Goal: Task Accomplishment & Management: Use online tool/utility

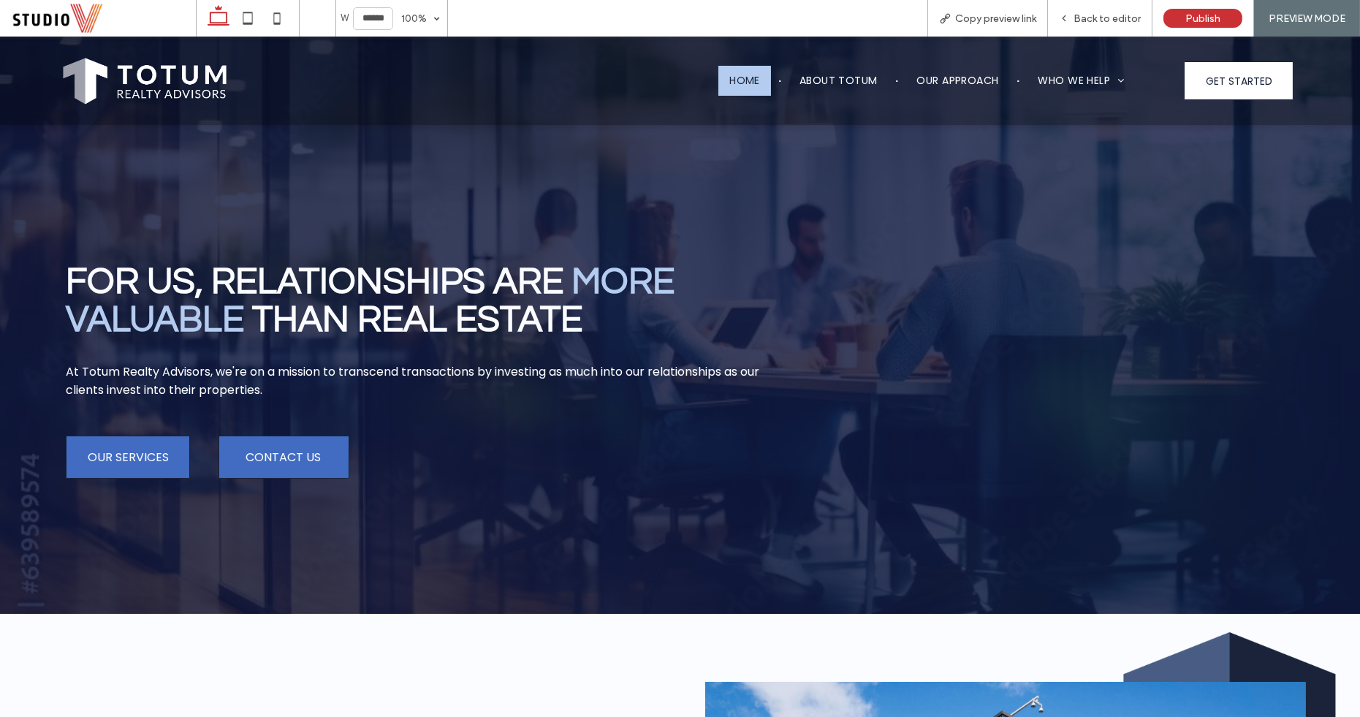
click at [481, 202] on div "For Us, relationships are more Valuable than real estate At Totum Realty Adviso…" at bounding box center [413, 373] width 719 height 482
click at [920, 288] on div at bounding box center [1065, 373] width 482 height 482
click at [1109, 16] on span "Back to editor" at bounding box center [1107, 18] width 67 height 12
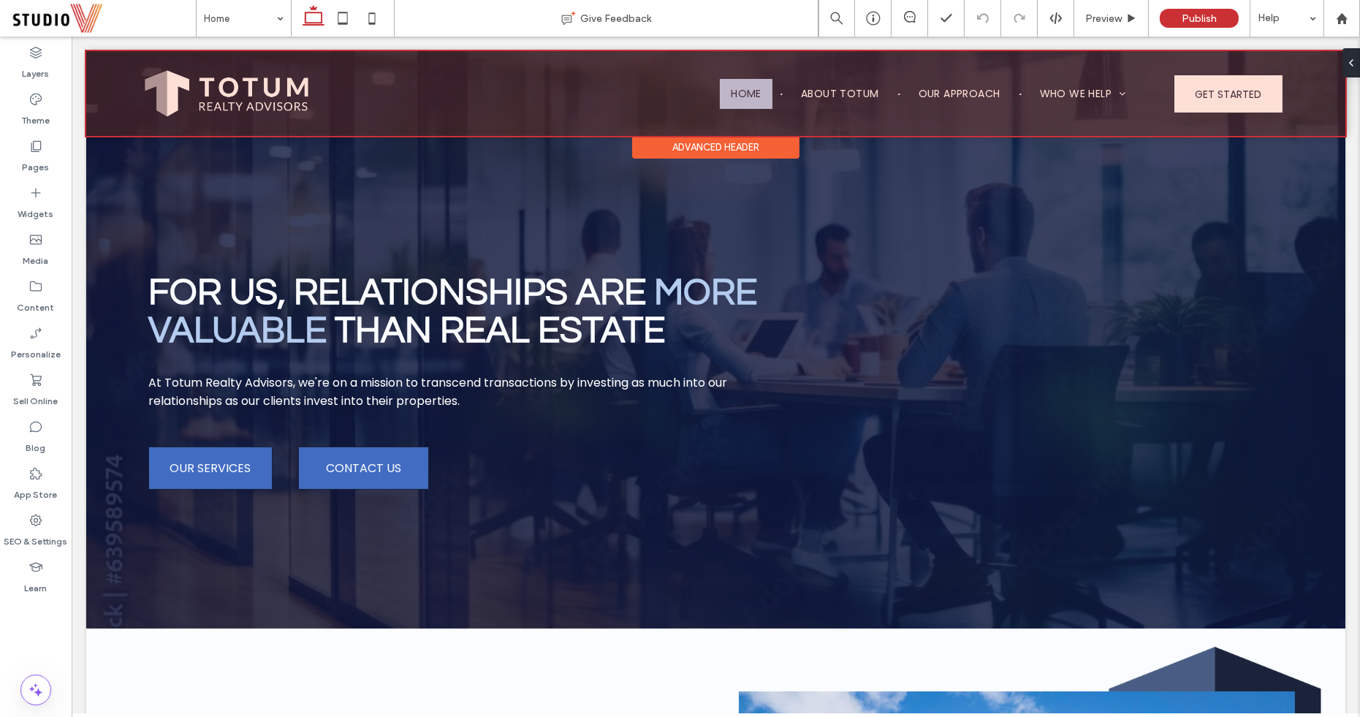
click at [1211, 88] on div at bounding box center [715, 93] width 1259 height 85
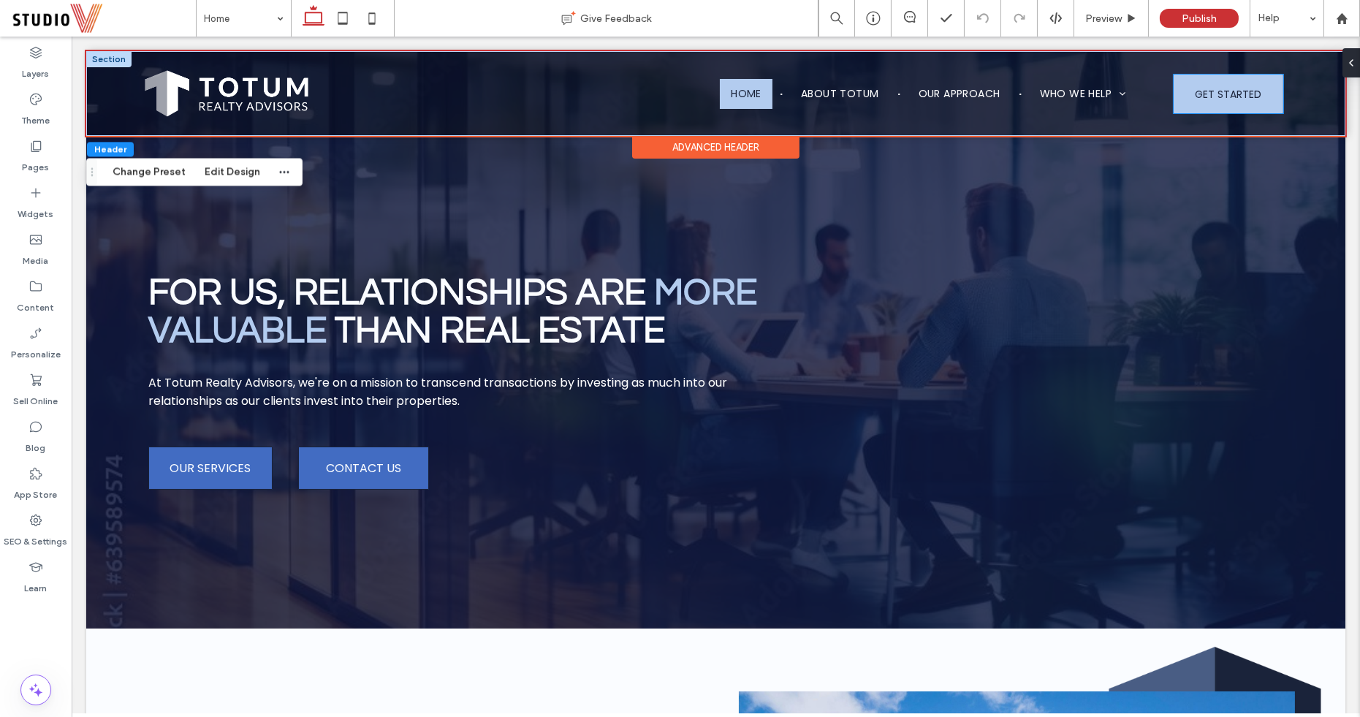
click at [1219, 96] on span "GET STARTED" at bounding box center [1228, 94] width 67 height 39
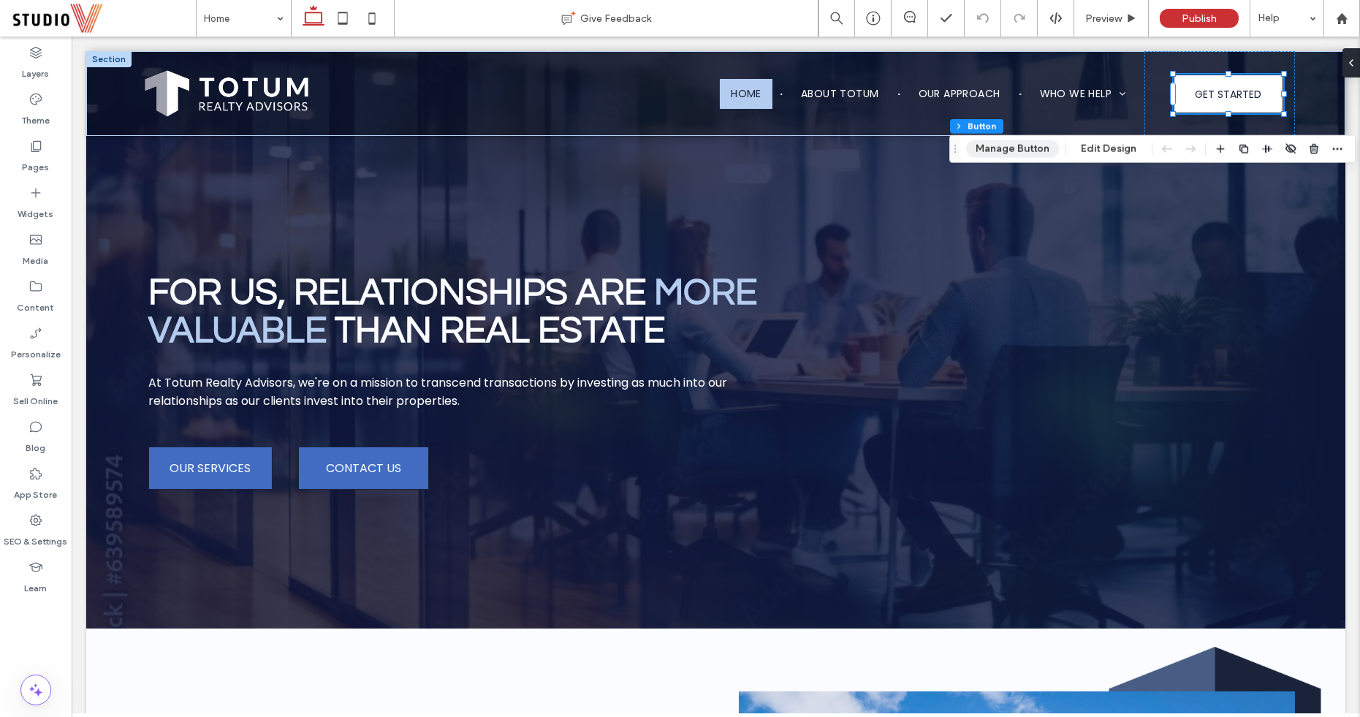
click at [1023, 150] on button "Manage Button" at bounding box center [1012, 149] width 93 height 18
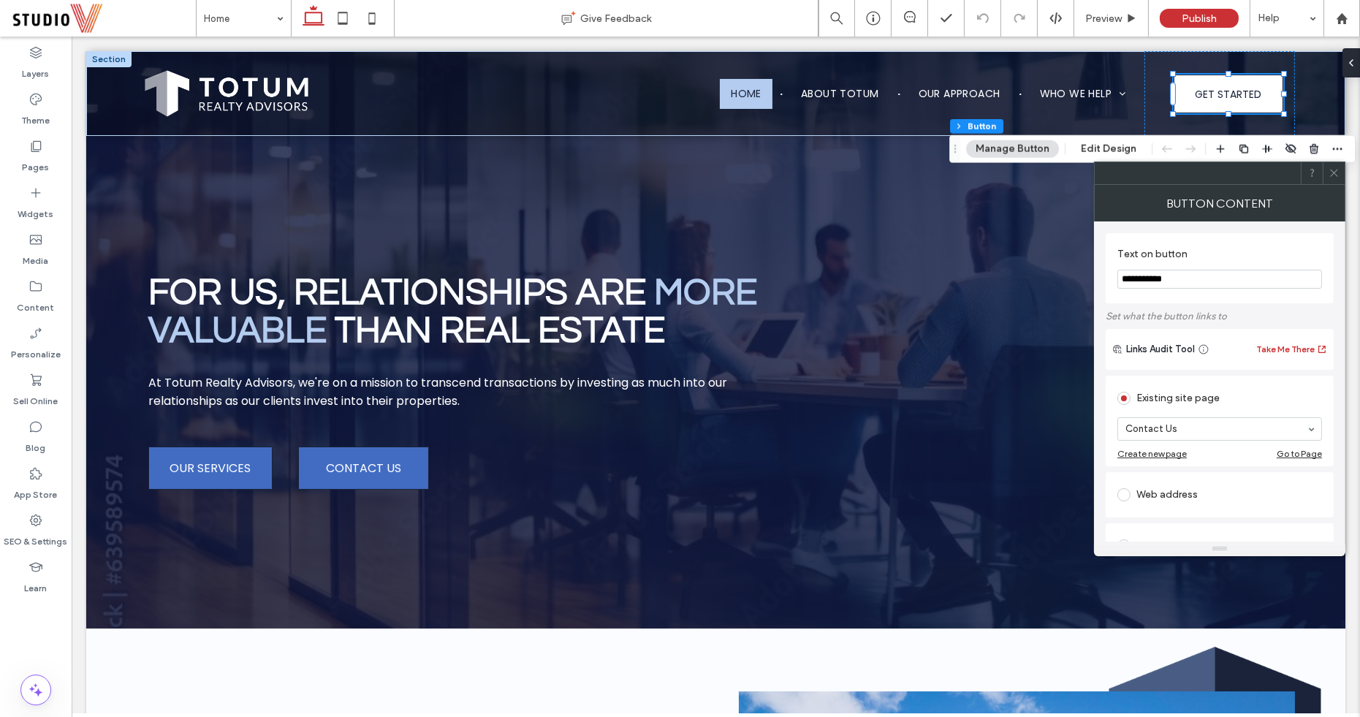
click at [1332, 166] on span at bounding box center [1334, 173] width 11 height 22
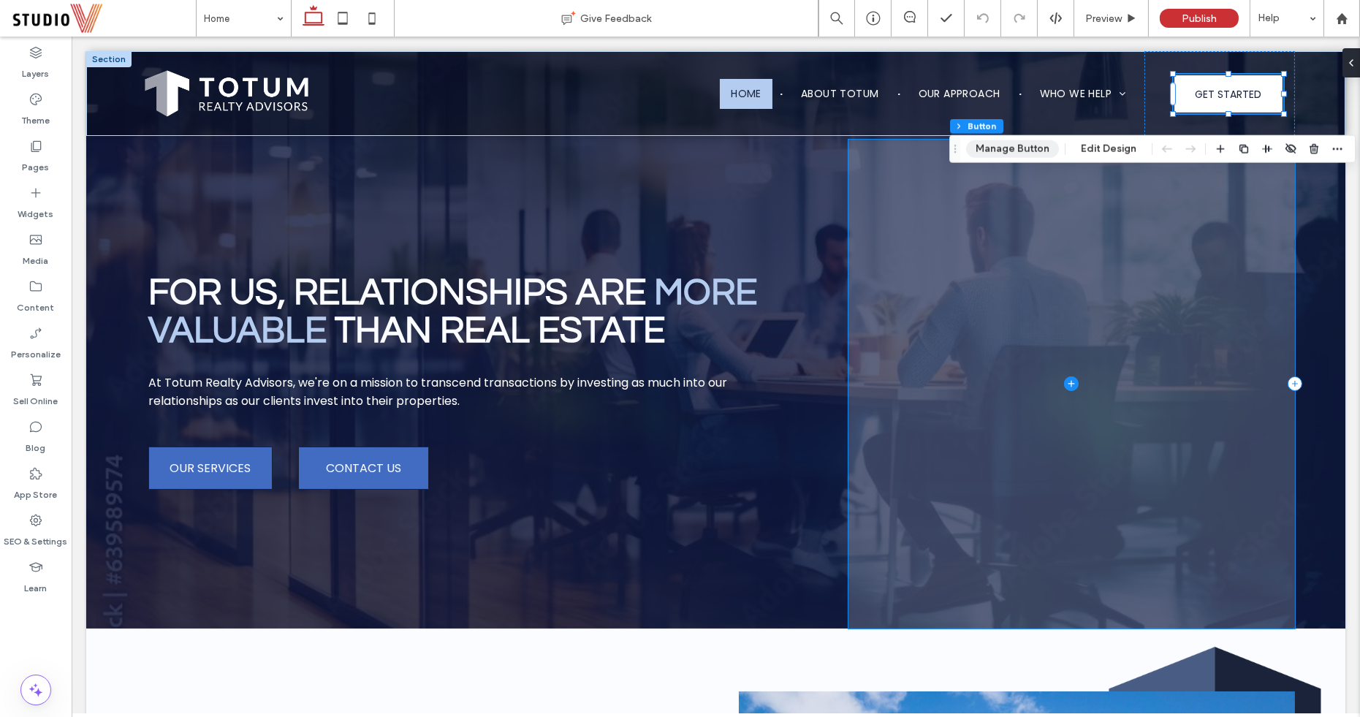
click at [1062, 243] on span at bounding box center [1071, 384] width 447 height 489
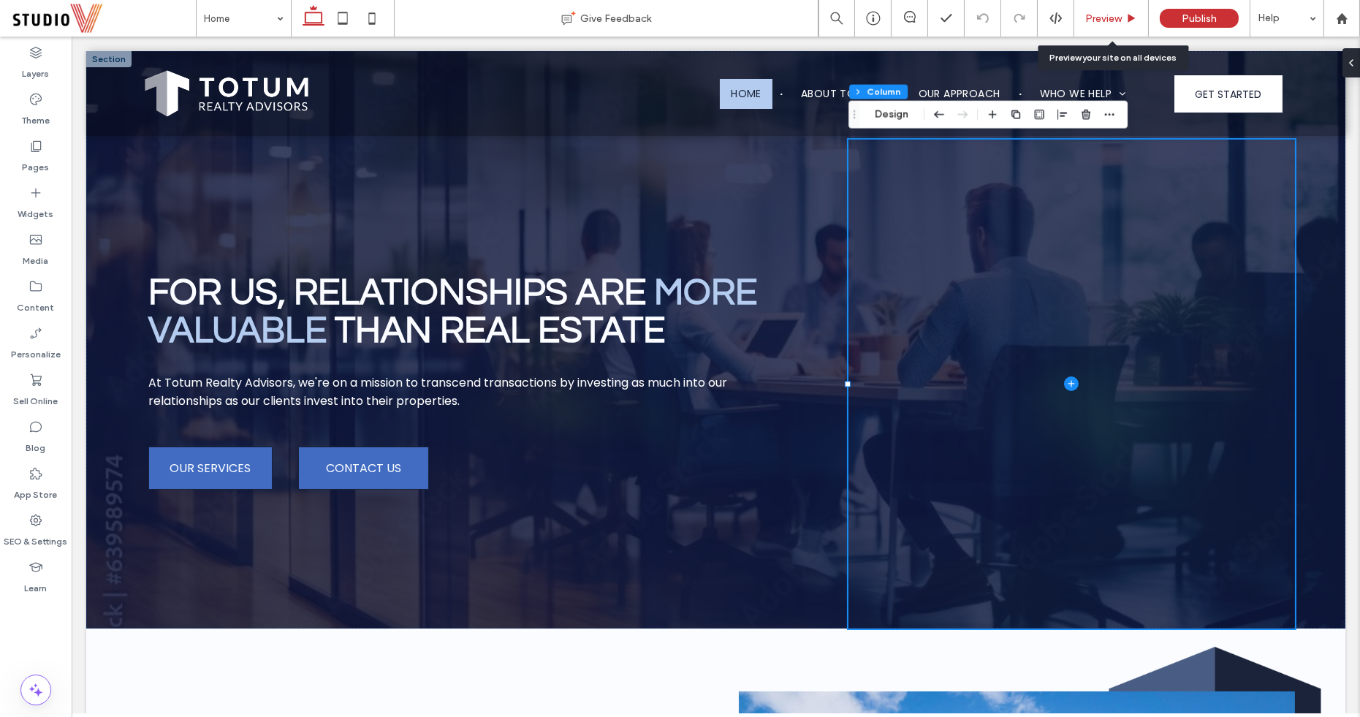
click at [1100, 12] on span "Preview" at bounding box center [1103, 18] width 37 height 12
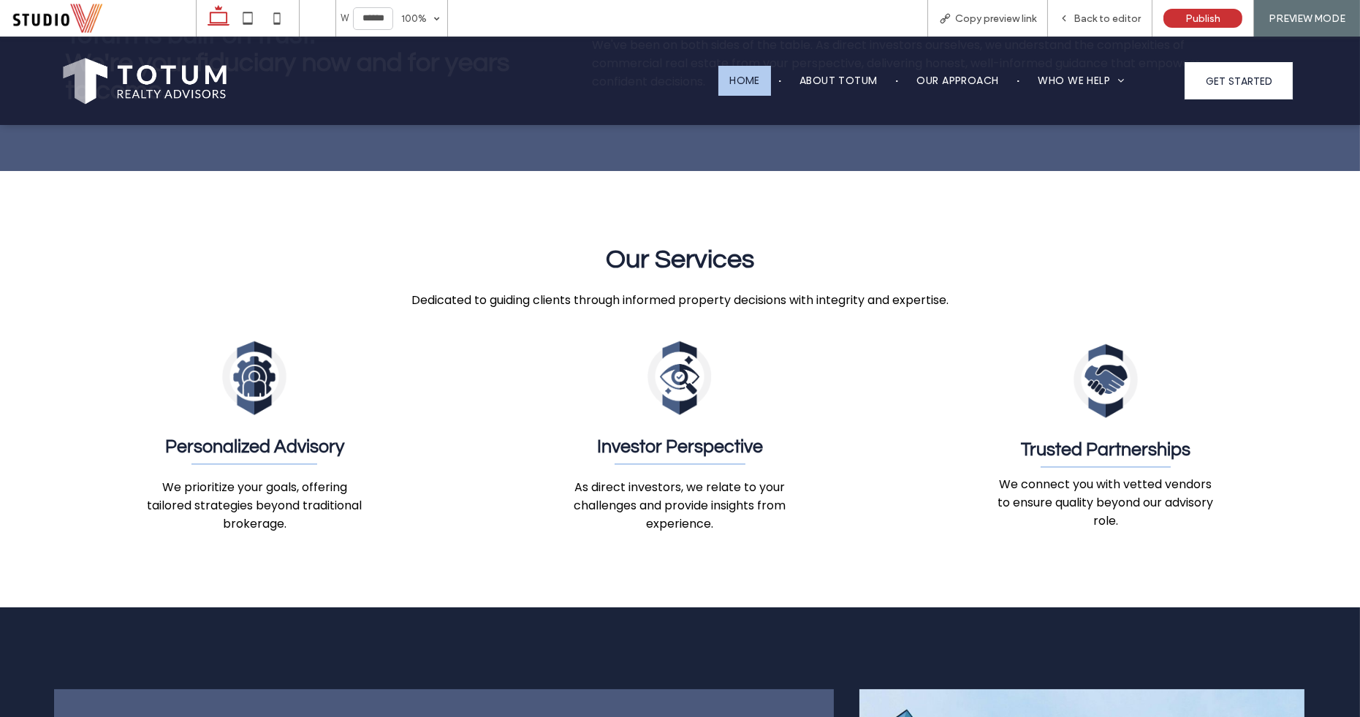
scroll to position [1170, 0]
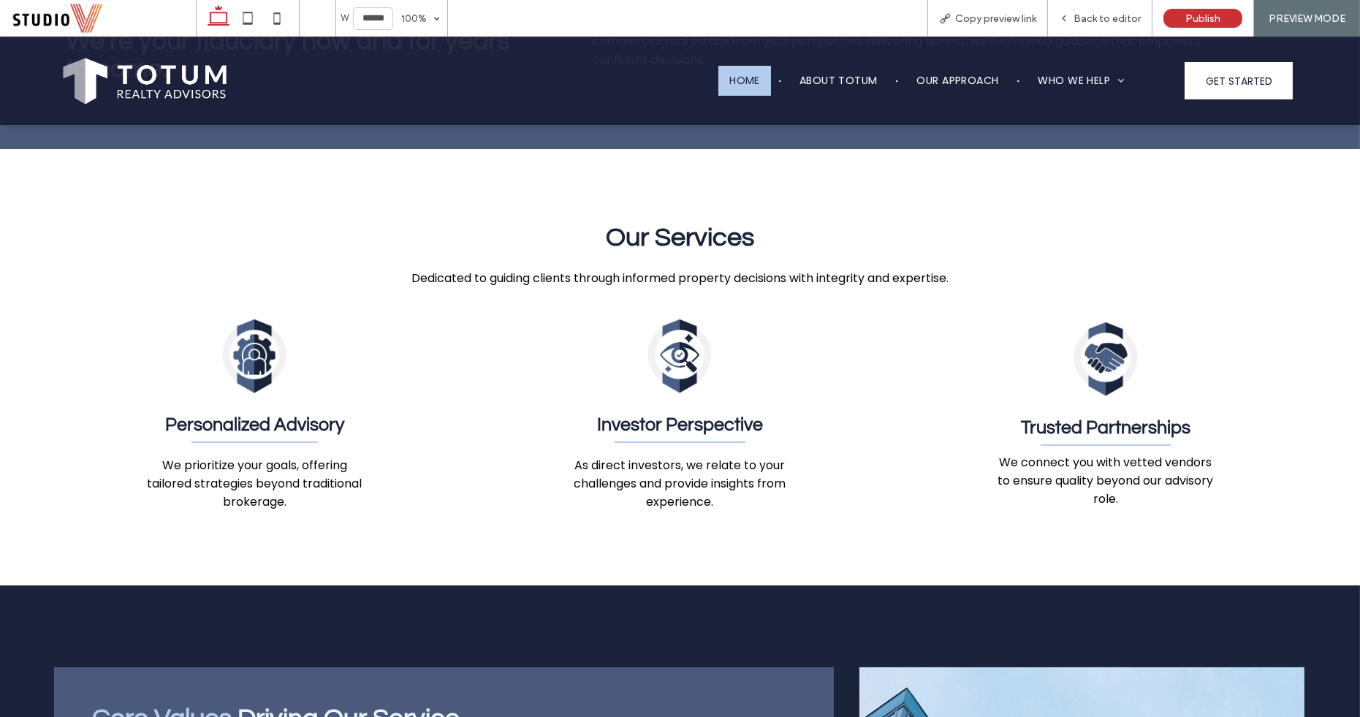
click at [845, 499] on div "Investor Perspective As direct investors, we relate to your challenges and prov…" at bounding box center [679, 413] width 373 height 195
click at [874, 497] on div "Personalized Advisory We prioritize your goals, offering tailored strategies be…" at bounding box center [680, 408] width 1228 height 206
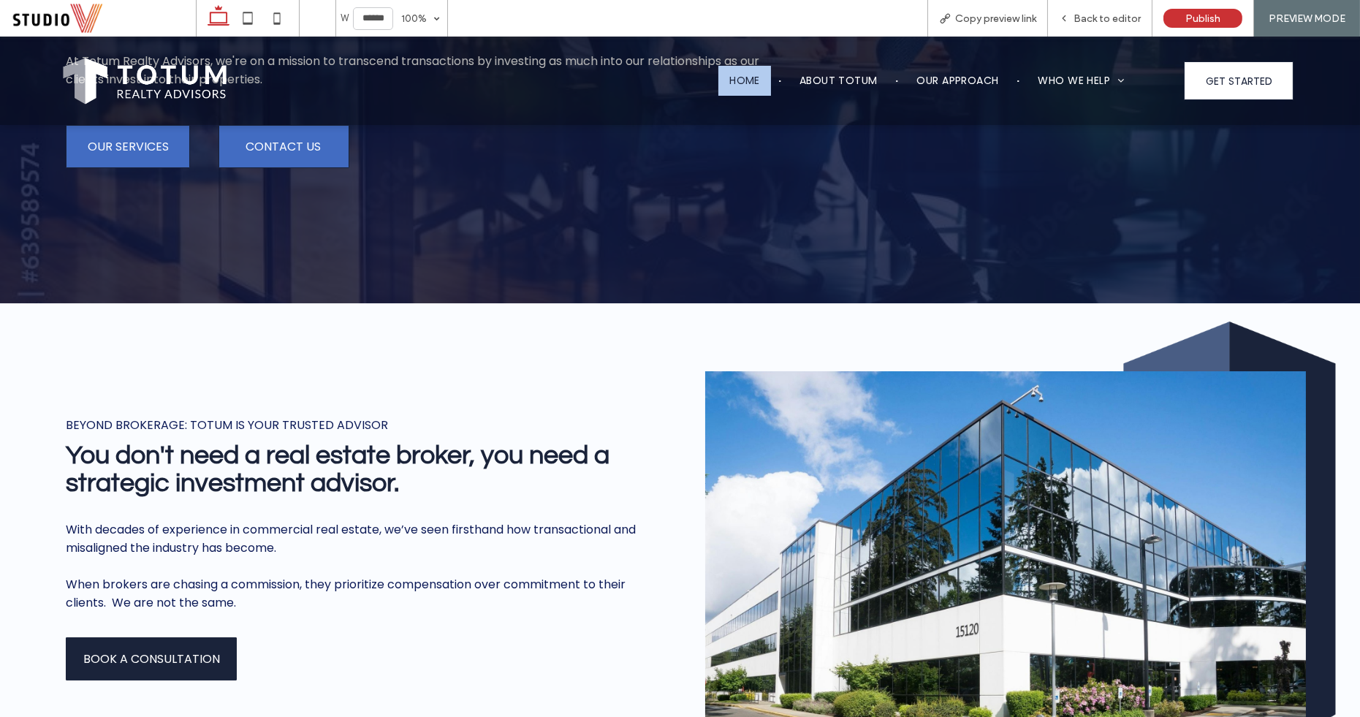
scroll to position [0, 0]
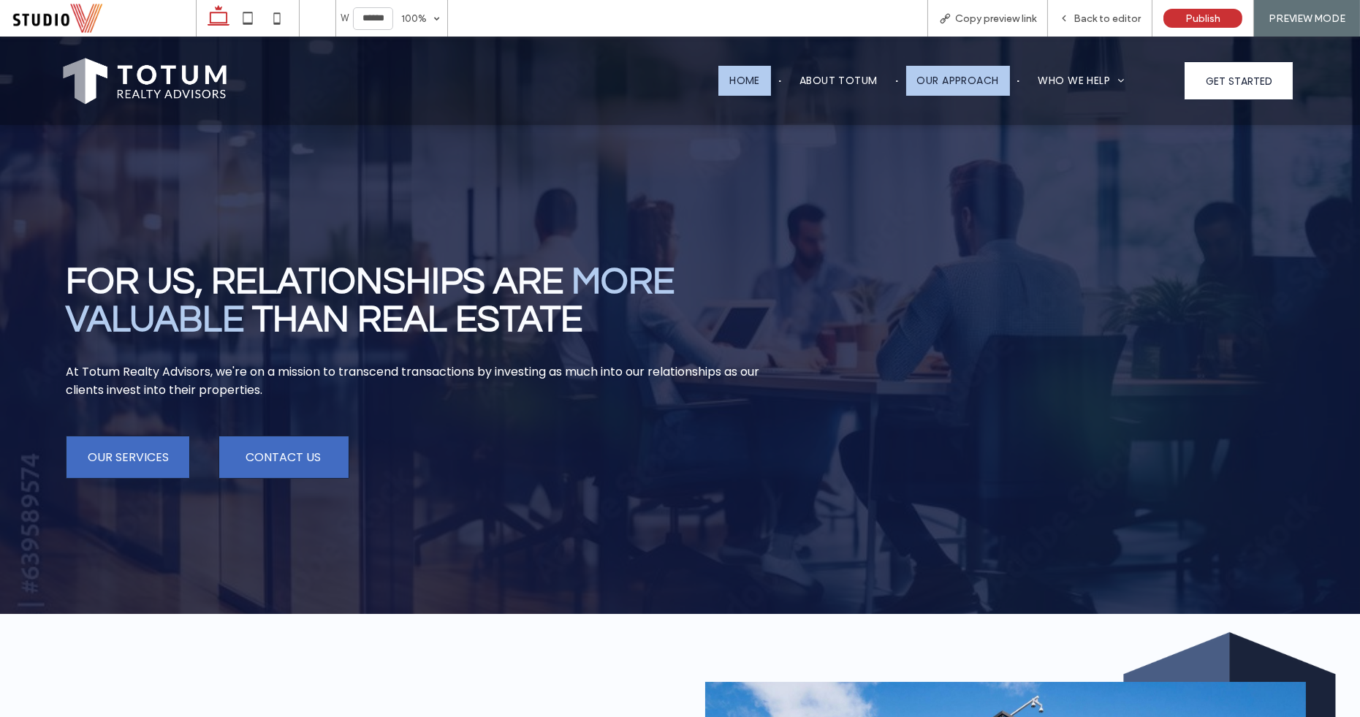
click at [941, 93] on link "Our Approach" at bounding box center [958, 81] width 104 height 30
click at [952, 78] on span "Our Approach" at bounding box center [958, 80] width 82 height 15
click at [821, 75] on span "About Totum" at bounding box center [839, 80] width 78 height 15
click at [1100, 26] on div "Back to editor" at bounding box center [1100, 18] width 105 height 37
click at [1101, 18] on span "Back to editor" at bounding box center [1107, 18] width 67 height 12
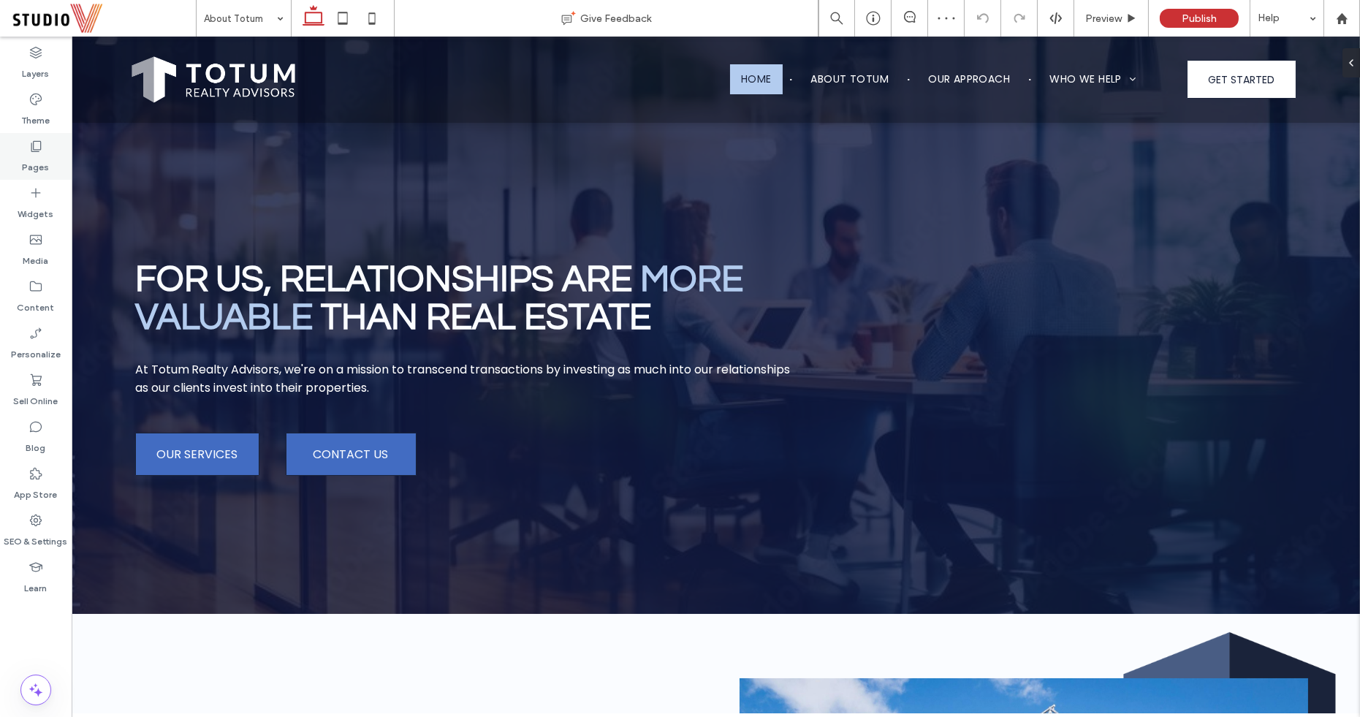
click at [37, 140] on icon at bounding box center [36, 146] width 15 height 15
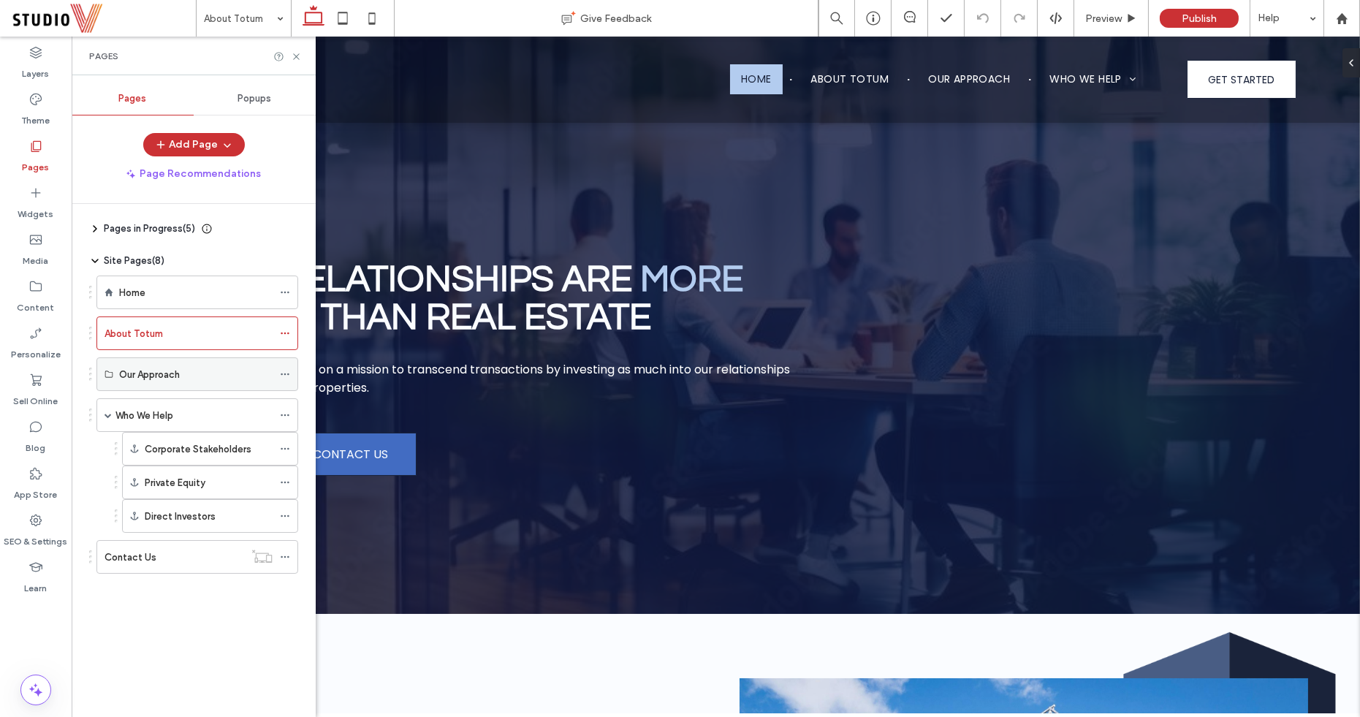
click at [161, 358] on div "Our Approach" at bounding box center [195, 374] width 153 height 32
click at [165, 365] on label "Our Approach" at bounding box center [149, 375] width 61 height 26
click at [1106, 15] on span "Preview" at bounding box center [1103, 18] width 37 height 12
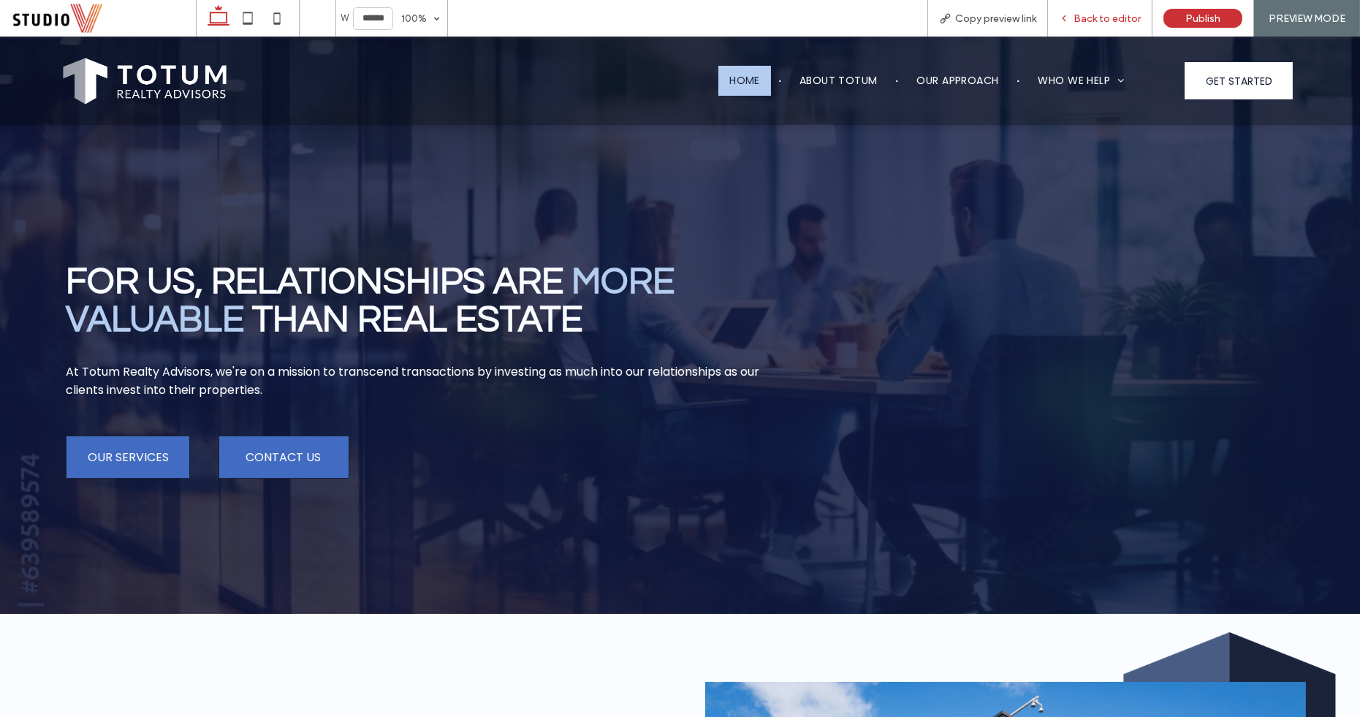
click at [1093, 23] on span "Back to editor" at bounding box center [1107, 18] width 67 height 12
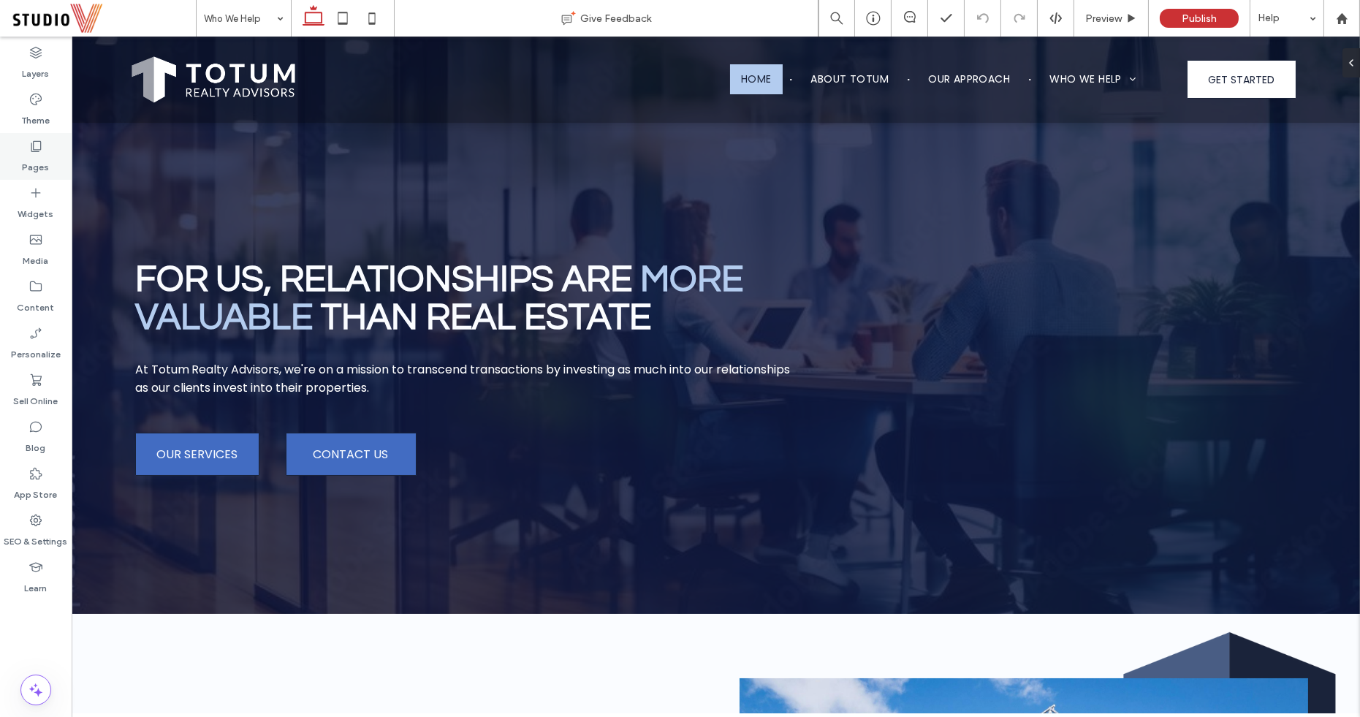
click at [37, 142] on icon at bounding box center [36, 146] width 15 height 15
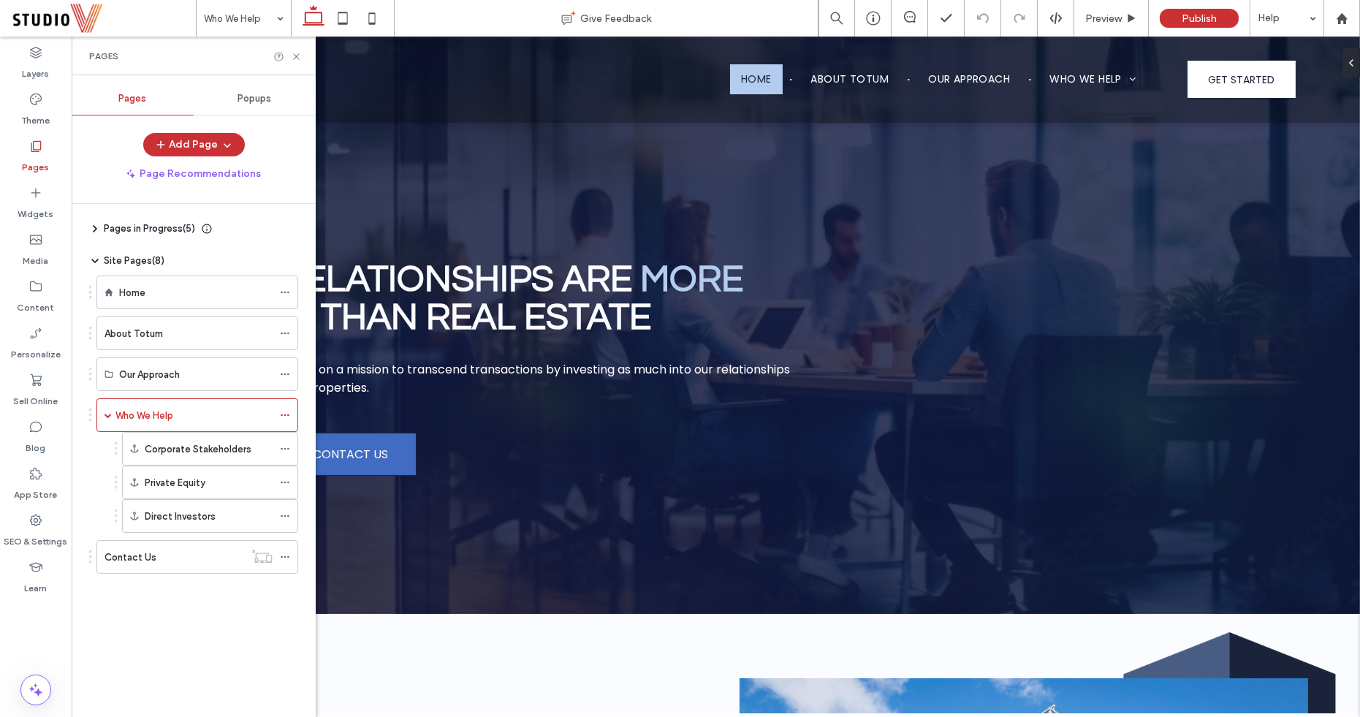
click at [30, 137] on div "Pages" at bounding box center [36, 156] width 72 height 47
click at [296, 57] on icon at bounding box center [296, 56] width 11 height 11
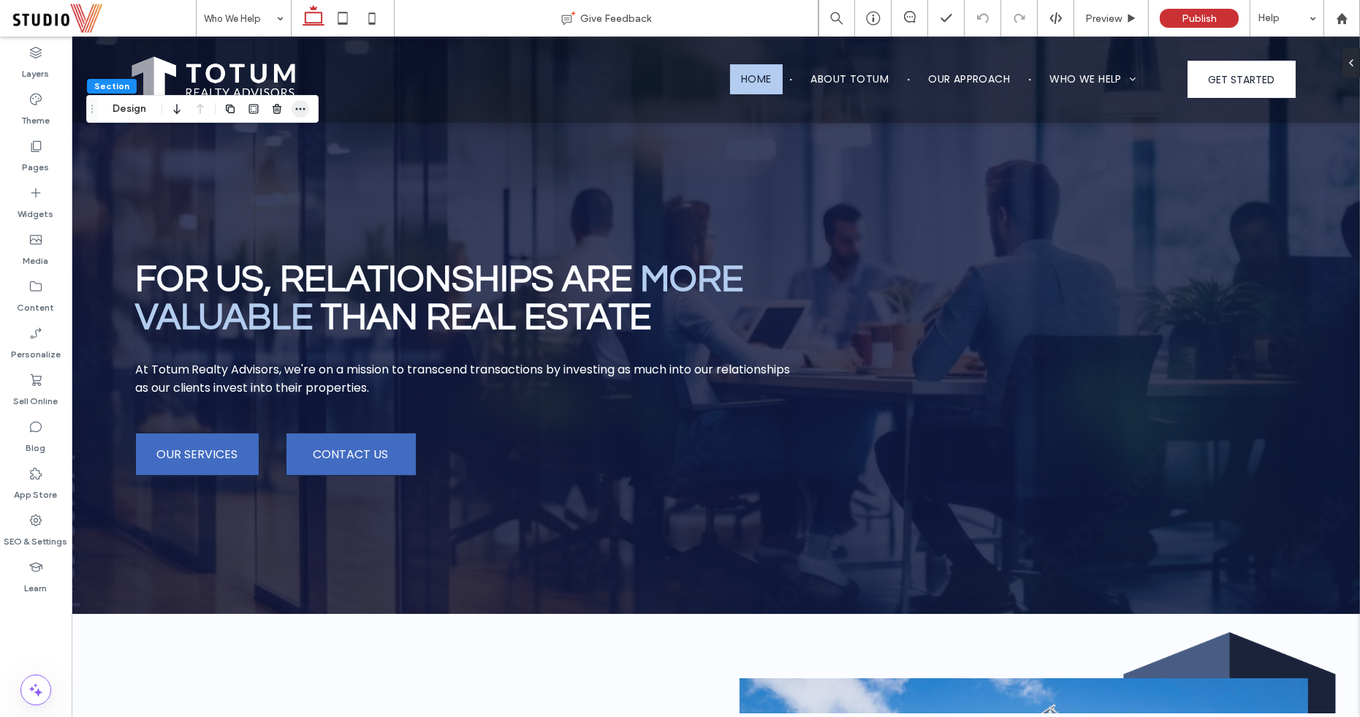
click at [296, 105] on icon "button" at bounding box center [301, 109] width 12 height 12
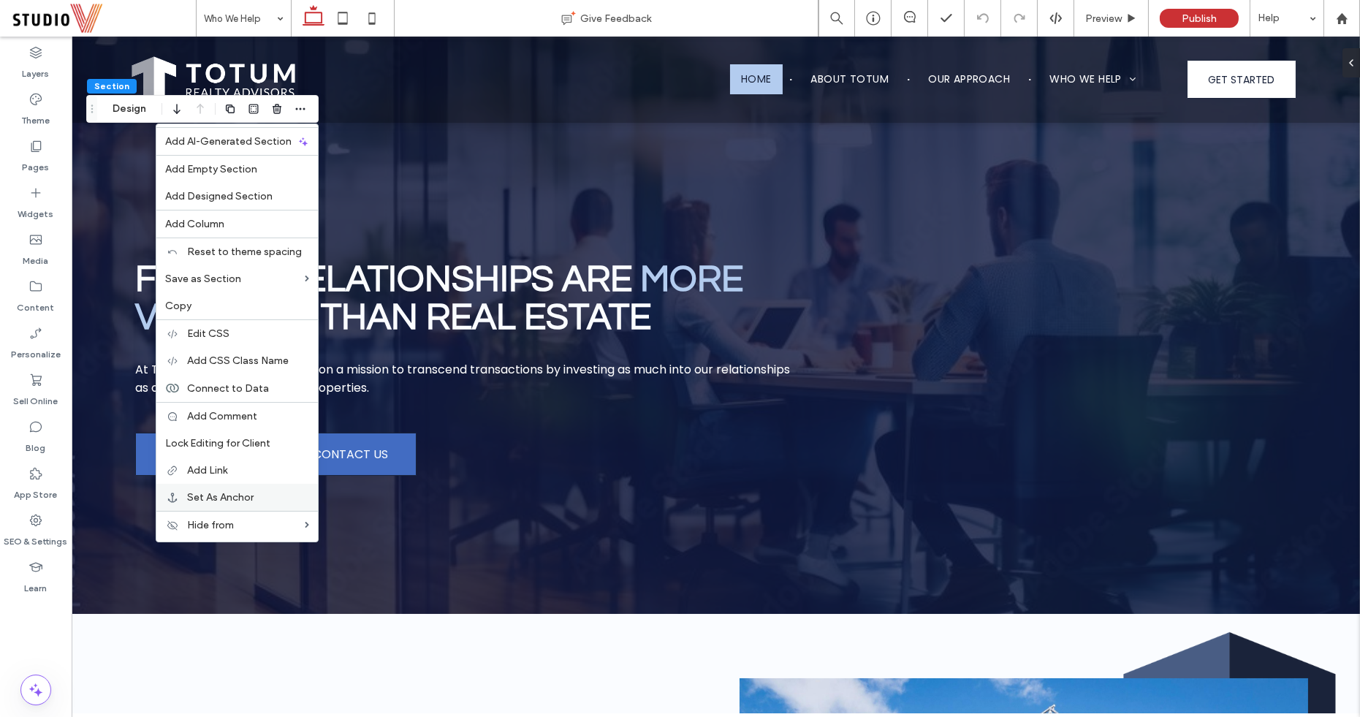
click at [202, 492] on span "Set As Anchor" at bounding box center [220, 497] width 67 height 12
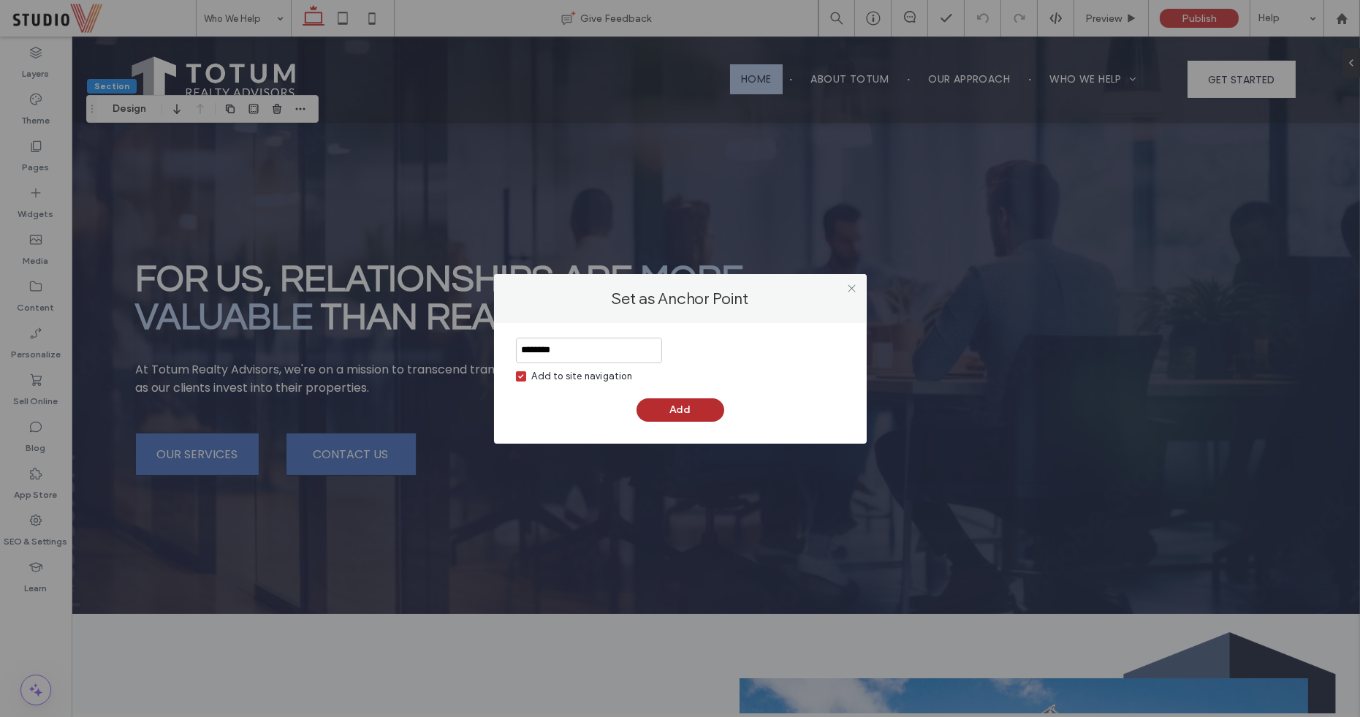
type input "********"
click at [688, 416] on button "Add" at bounding box center [681, 409] width 88 height 23
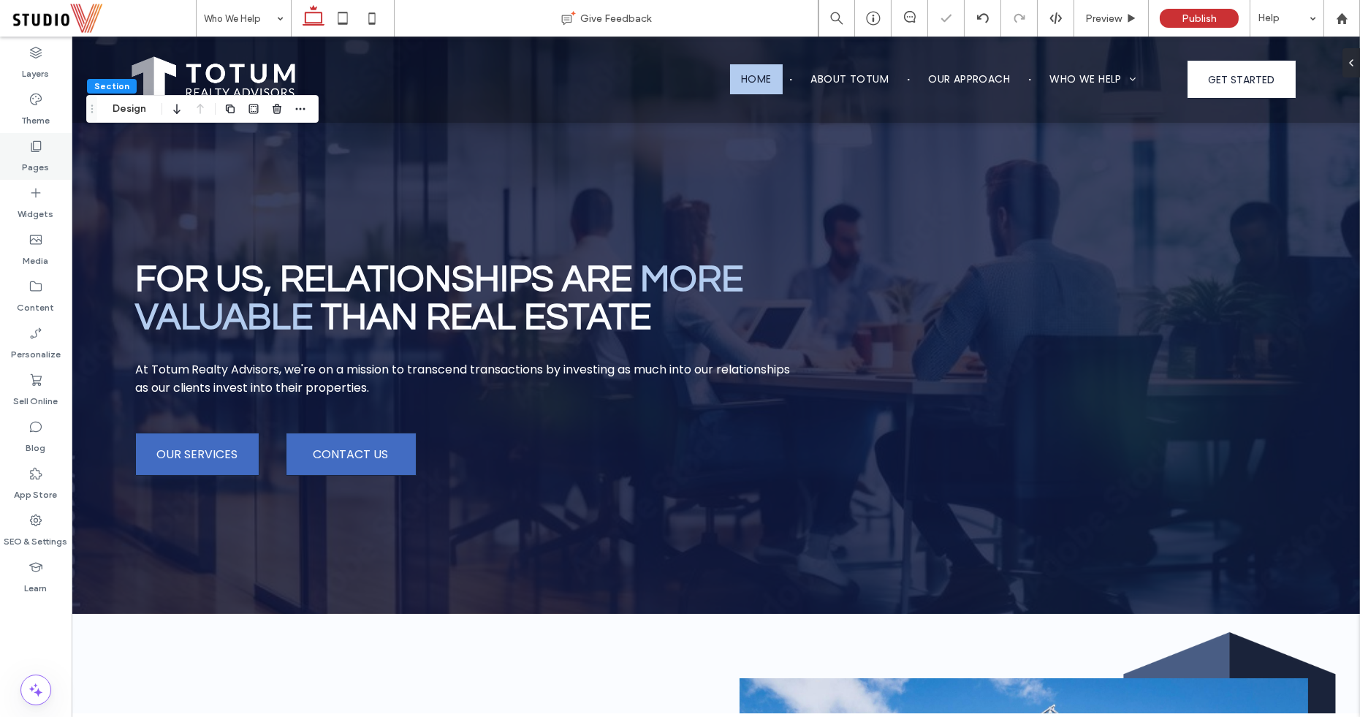
click at [19, 147] on div "Pages" at bounding box center [36, 156] width 72 height 47
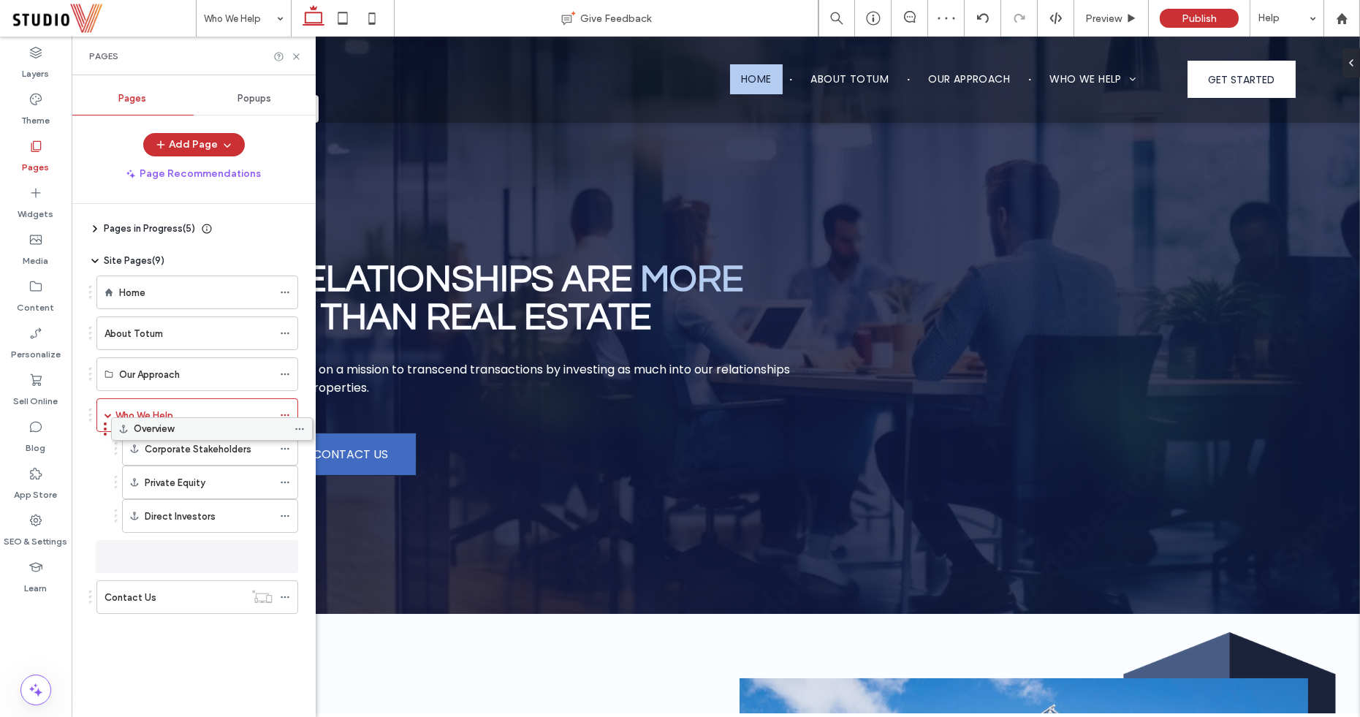
drag, startPoint x: 157, startPoint y: 588, endPoint x: 172, endPoint y: 430, distance: 158.5
drag, startPoint x: 171, startPoint y: 544, endPoint x: 192, endPoint y: 432, distance: 113.8
click at [297, 58] on use at bounding box center [296, 56] width 6 height 6
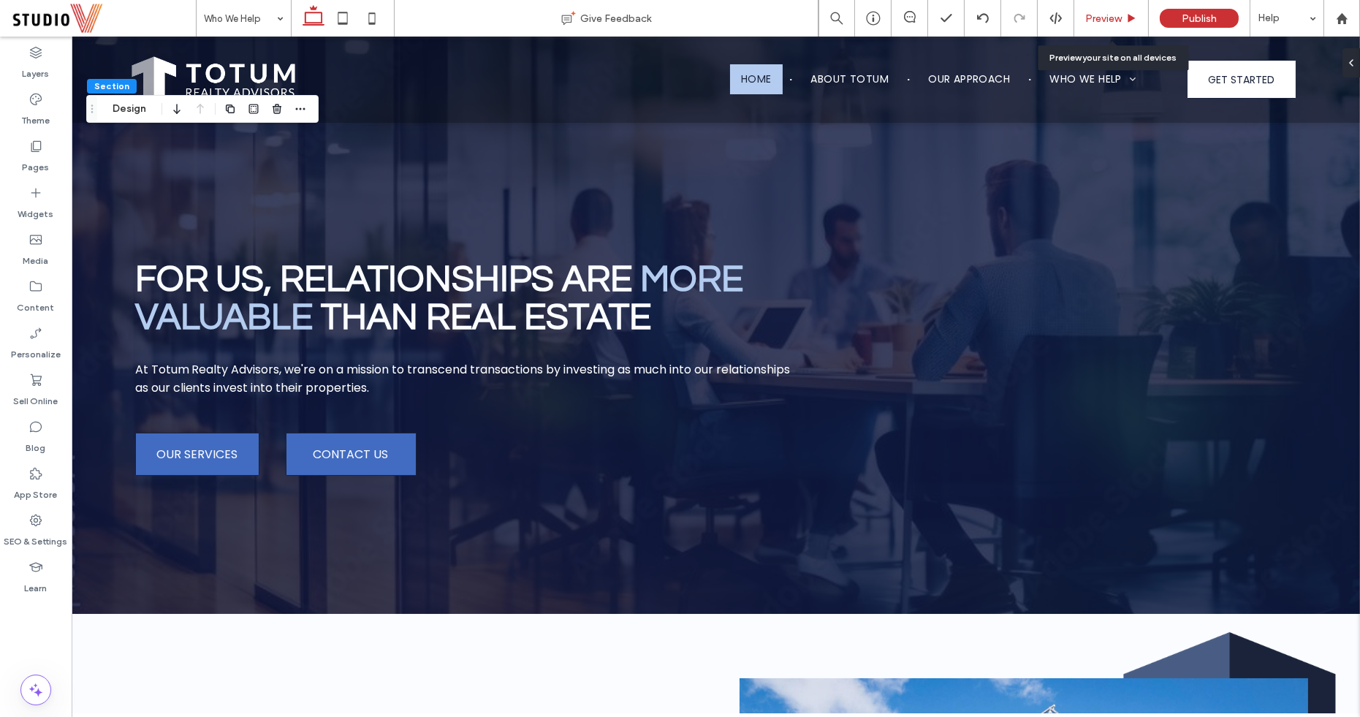
click at [1118, 18] on span "Preview" at bounding box center [1103, 18] width 37 height 12
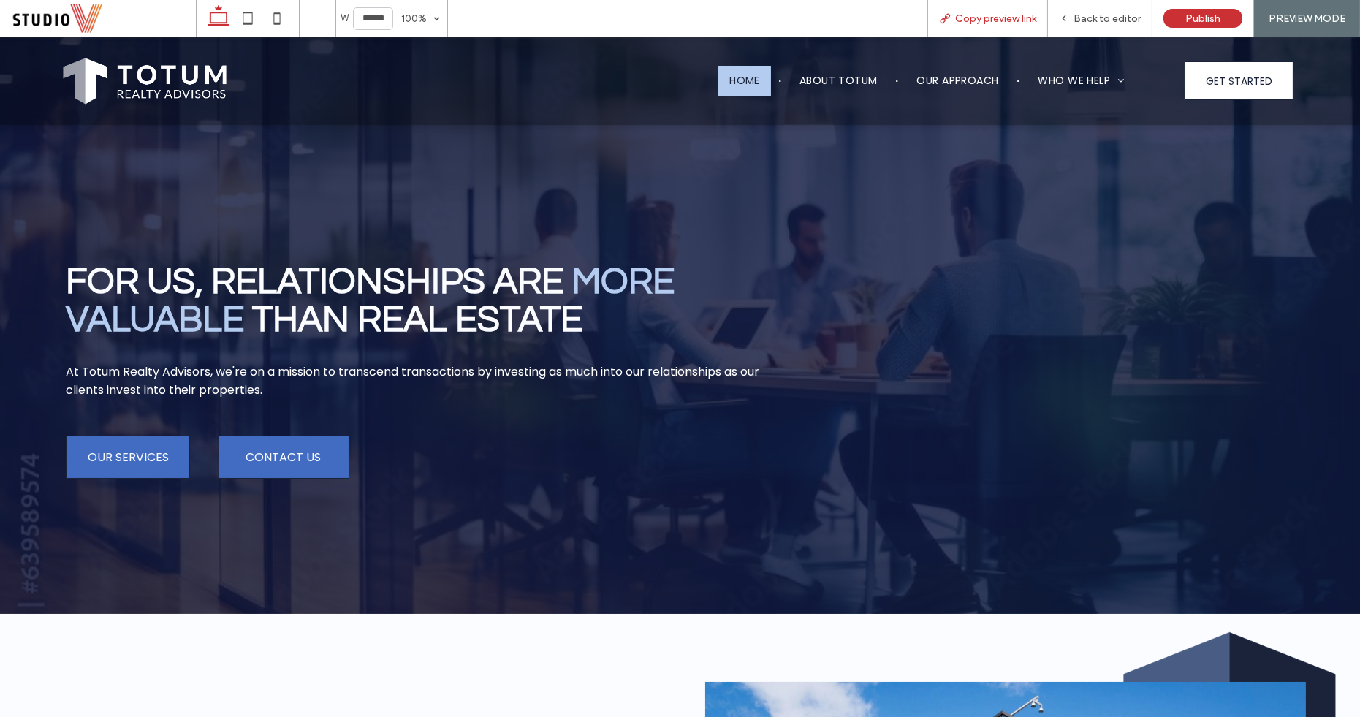
click at [980, 18] on span "Copy preview link" at bounding box center [995, 18] width 81 height 12
click at [1087, 29] on div "Back to editor" at bounding box center [1100, 18] width 105 height 37
click at [1089, 24] on div "Back to editor" at bounding box center [1100, 18] width 105 height 37
click at [1097, 14] on span "Back to editor" at bounding box center [1107, 18] width 67 height 12
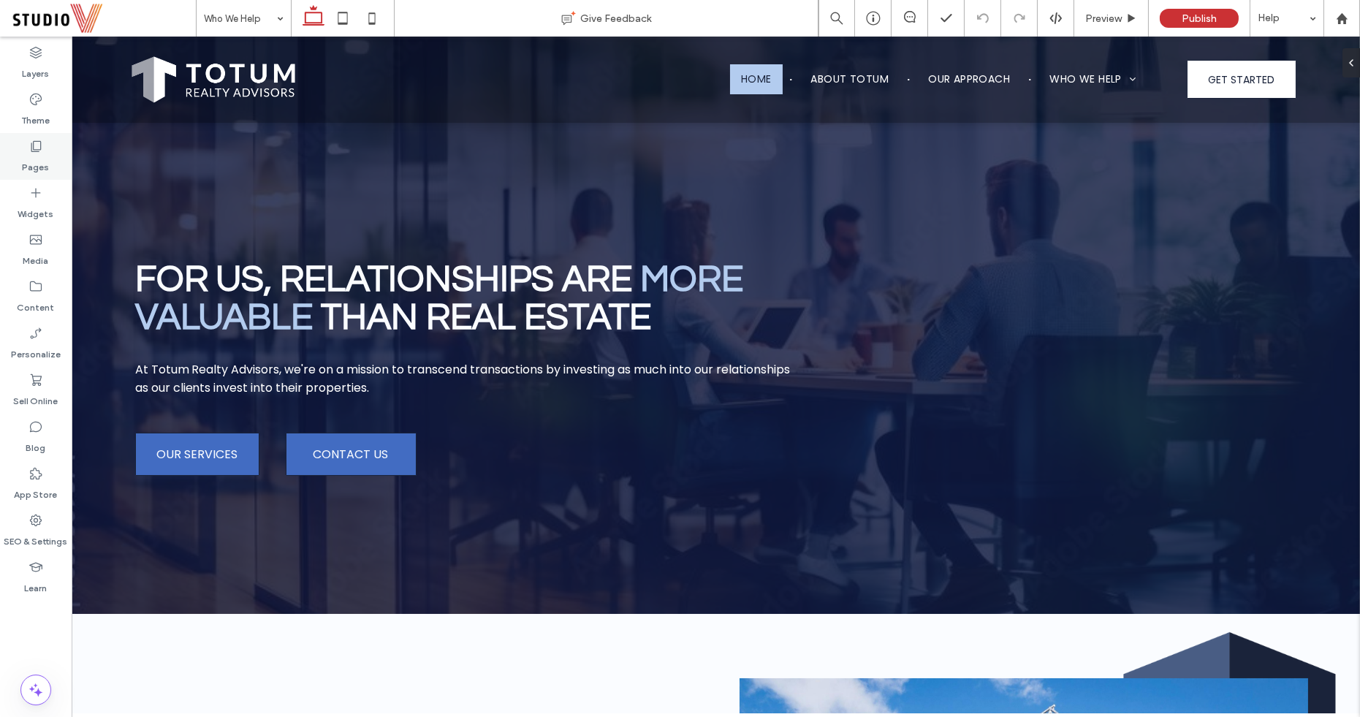
click at [38, 150] on use at bounding box center [36, 146] width 10 height 11
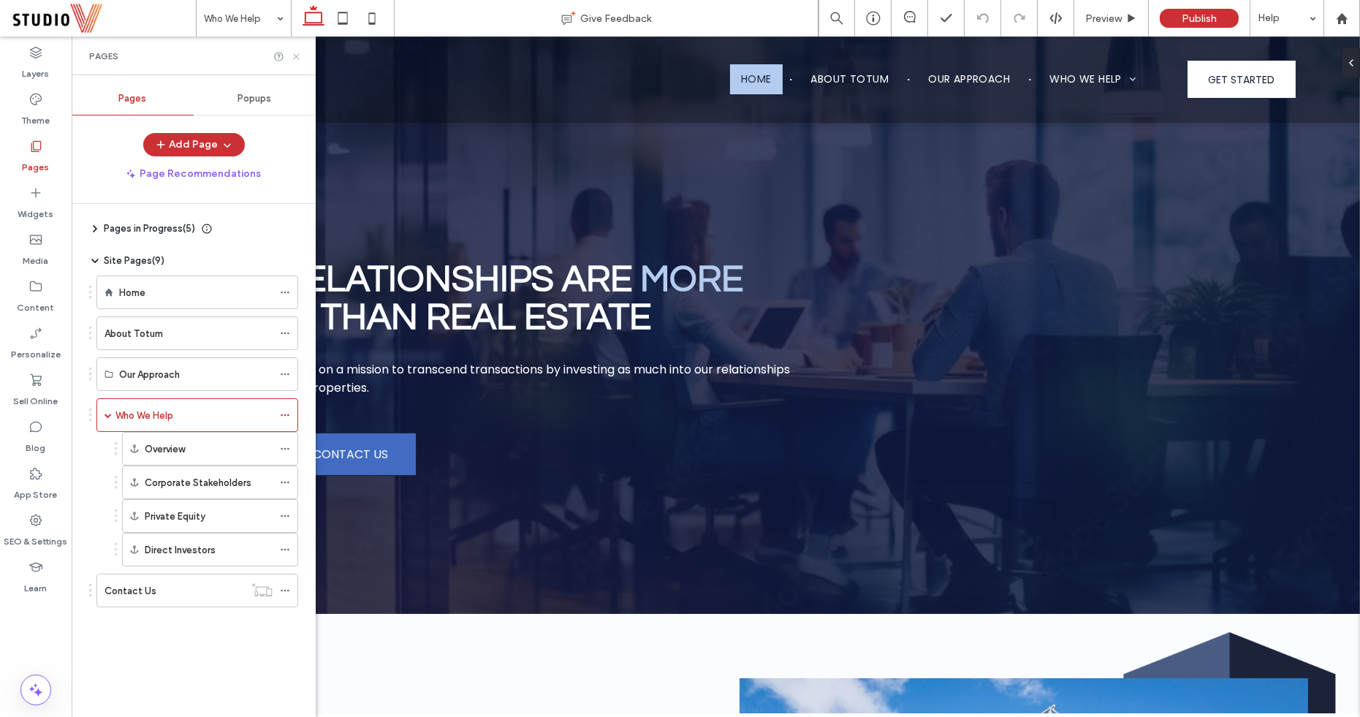
click at [298, 56] on icon at bounding box center [296, 56] width 11 height 11
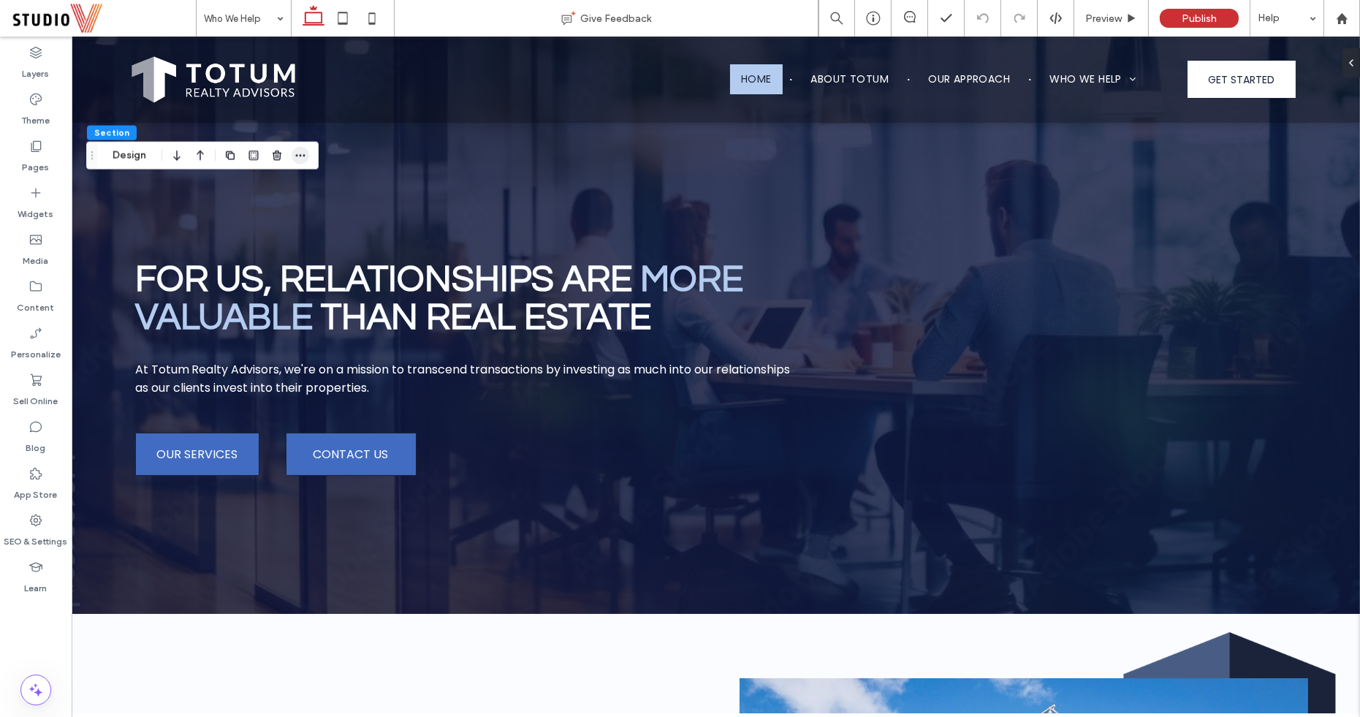
click at [302, 154] on icon "button" at bounding box center [301, 156] width 12 height 12
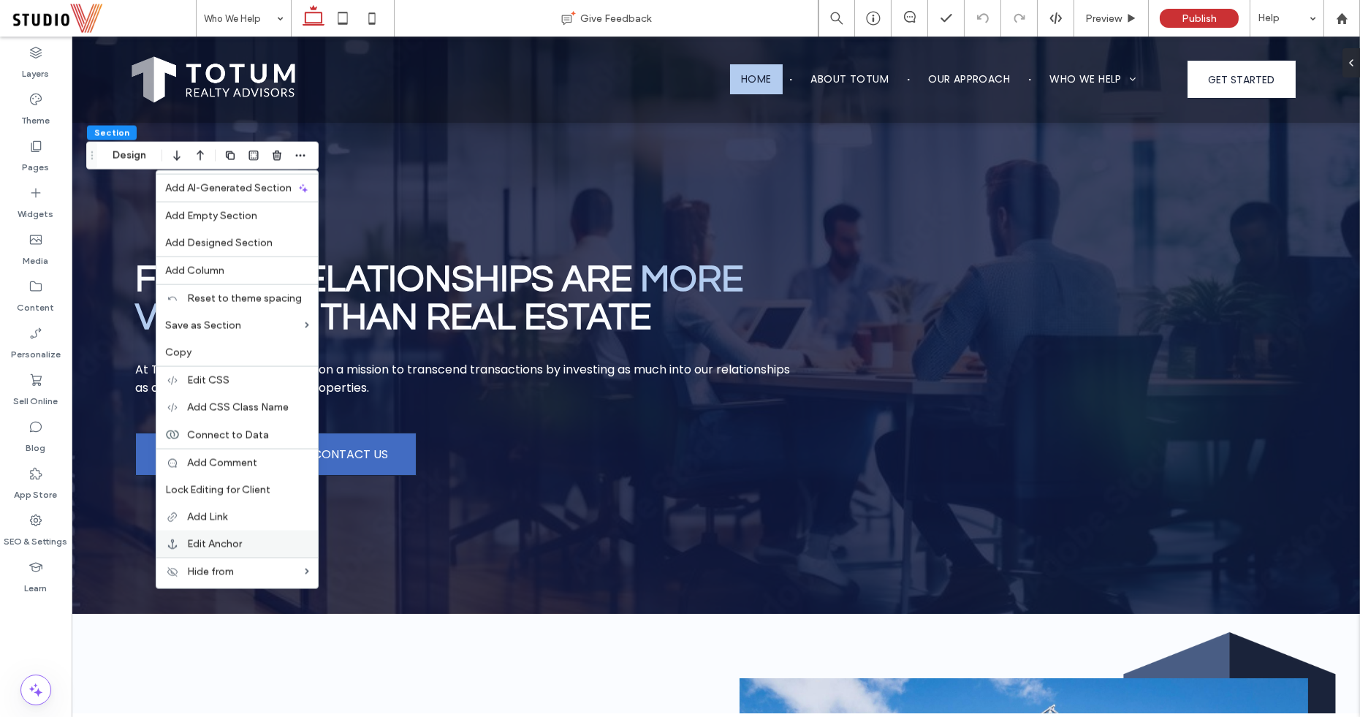
click at [232, 538] on span "Edit Anchor" at bounding box center [214, 544] width 55 height 12
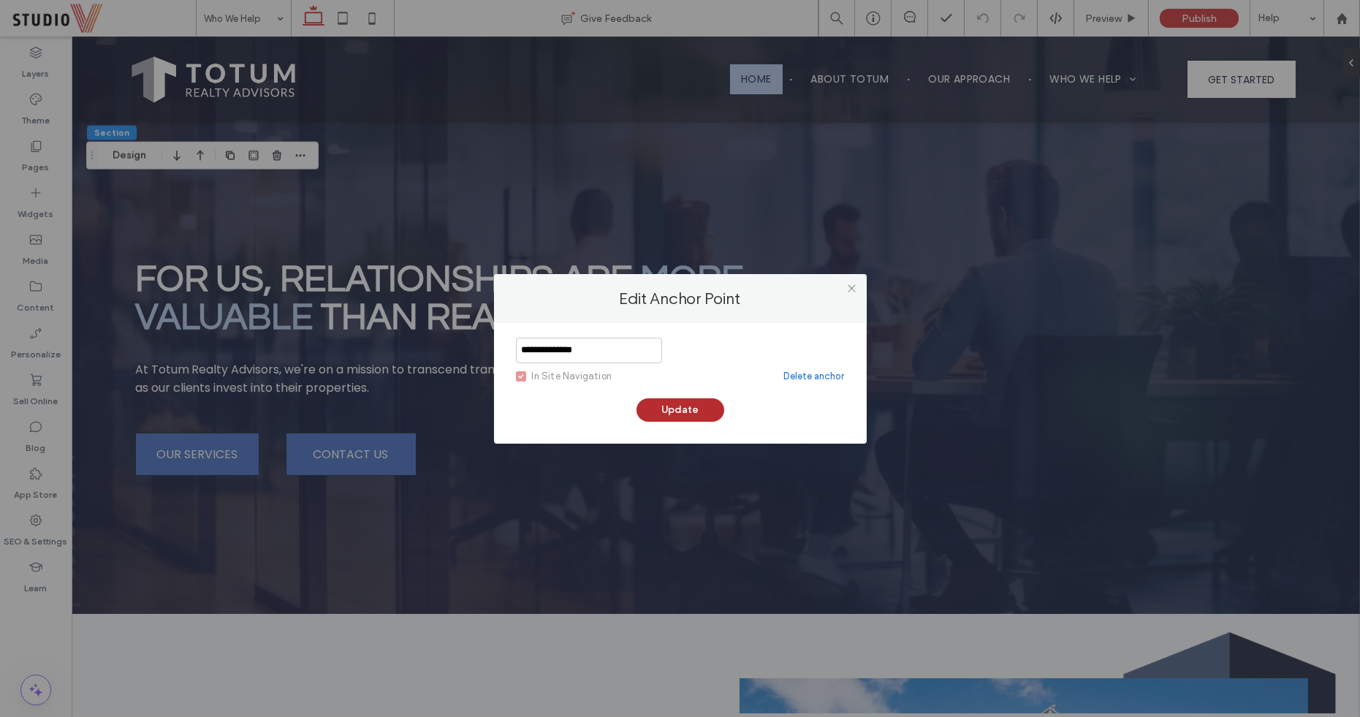
click at [689, 403] on button "Update" at bounding box center [681, 409] width 88 height 23
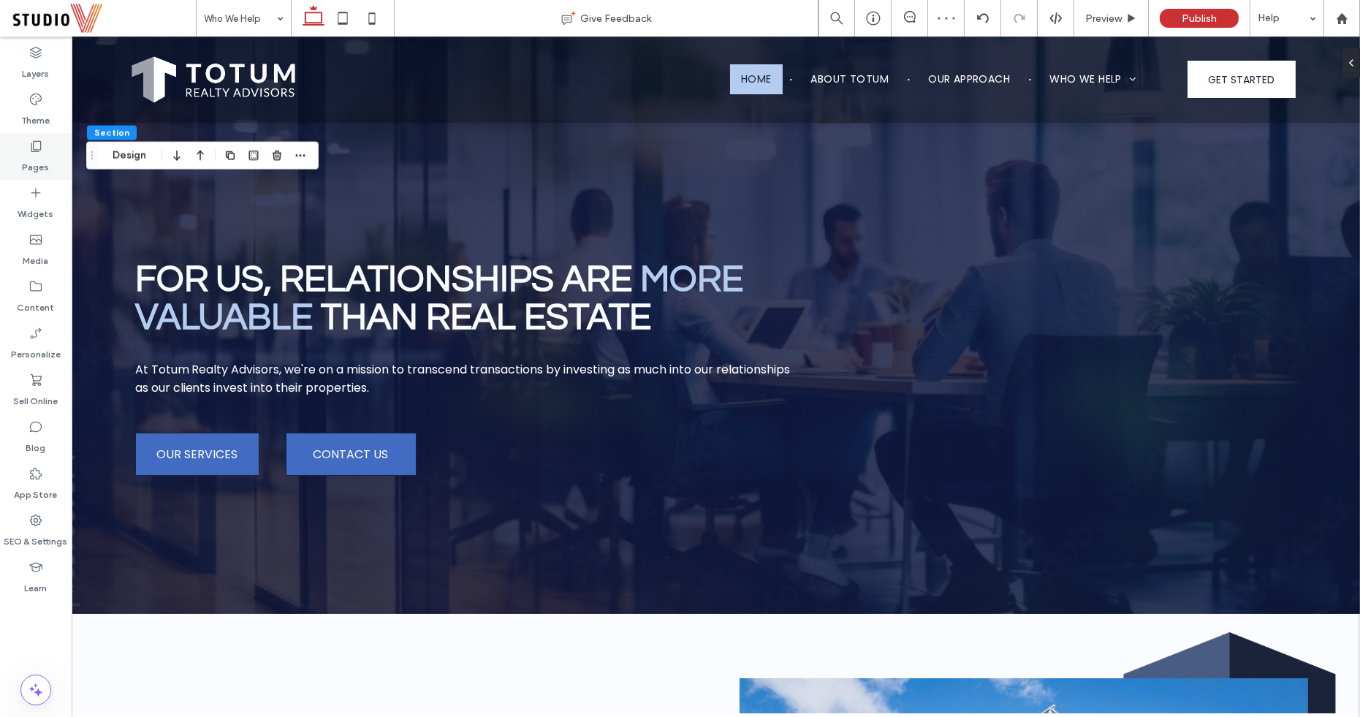
click at [45, 162] on label "Pages" at bounding box center [36, 163] width 27 height 20
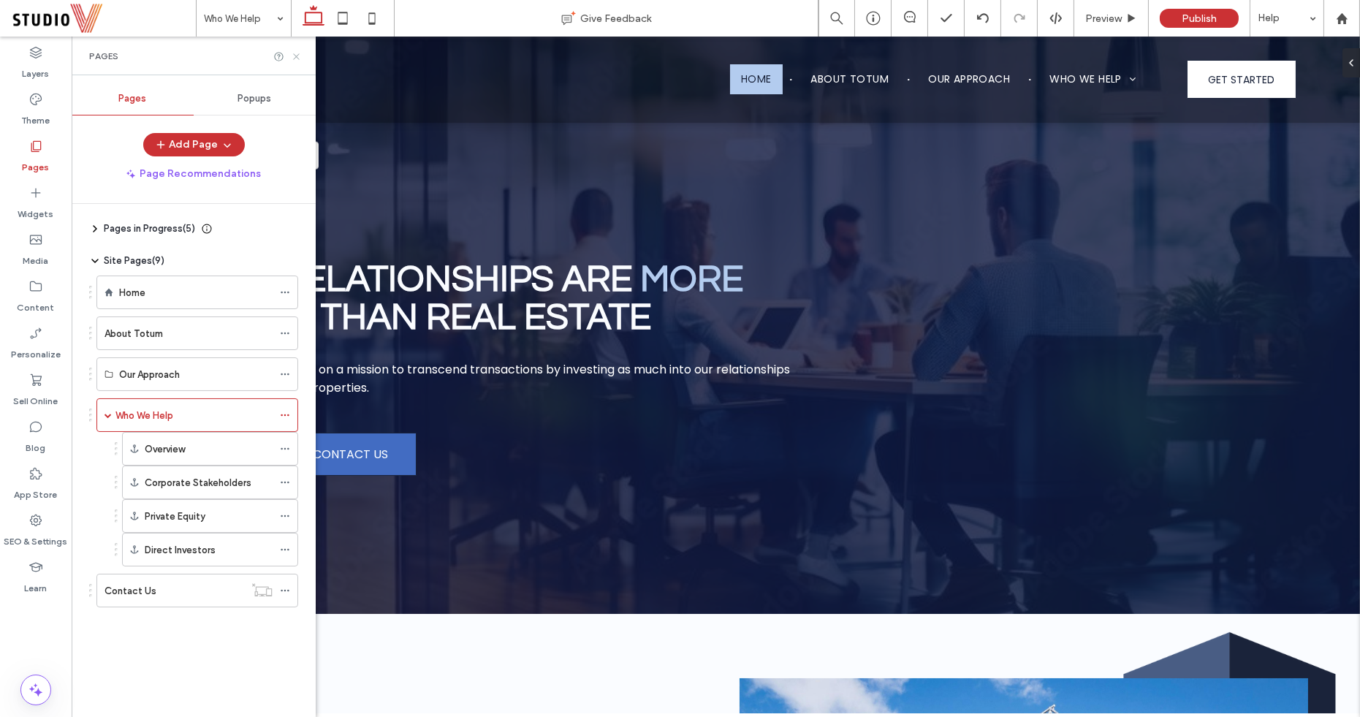
click at [297, 56] on use at bounding box center [296, 56] width 6 height 6
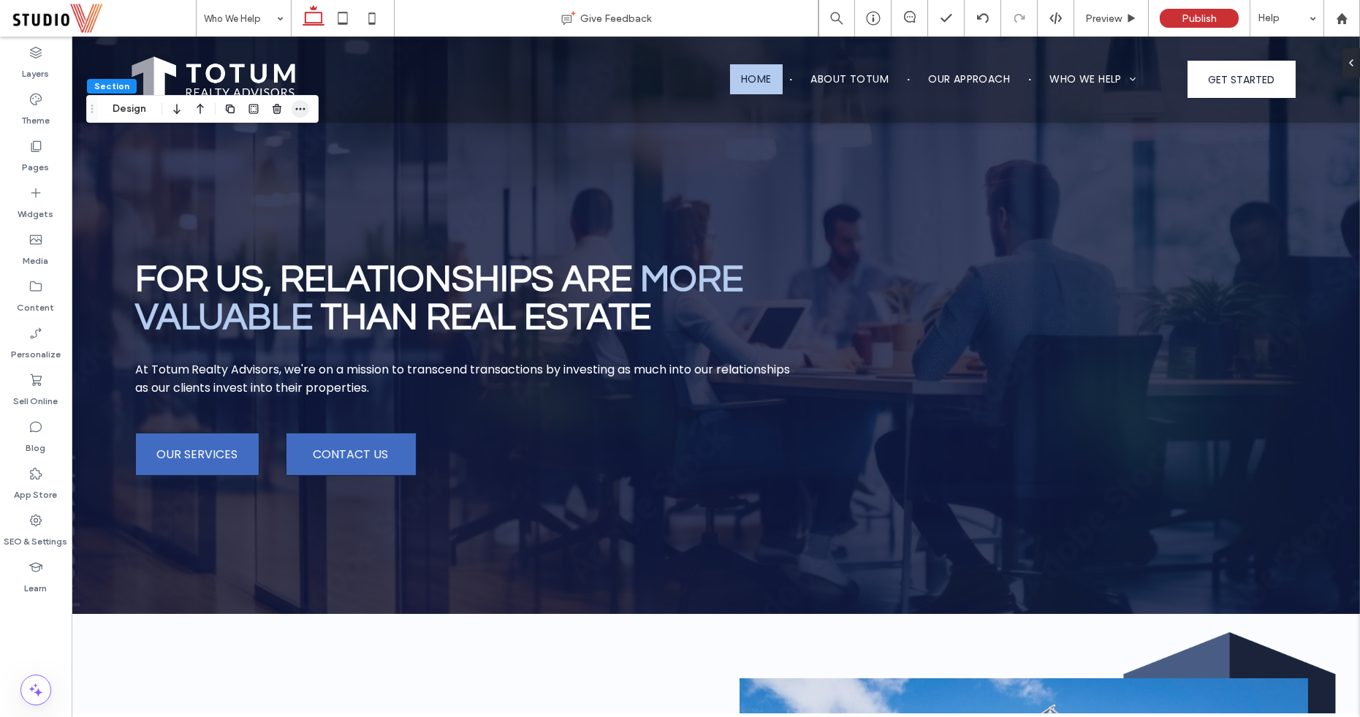
click at [300, 102] on span "button" at bounding box center [301, 109] width 18 height 18
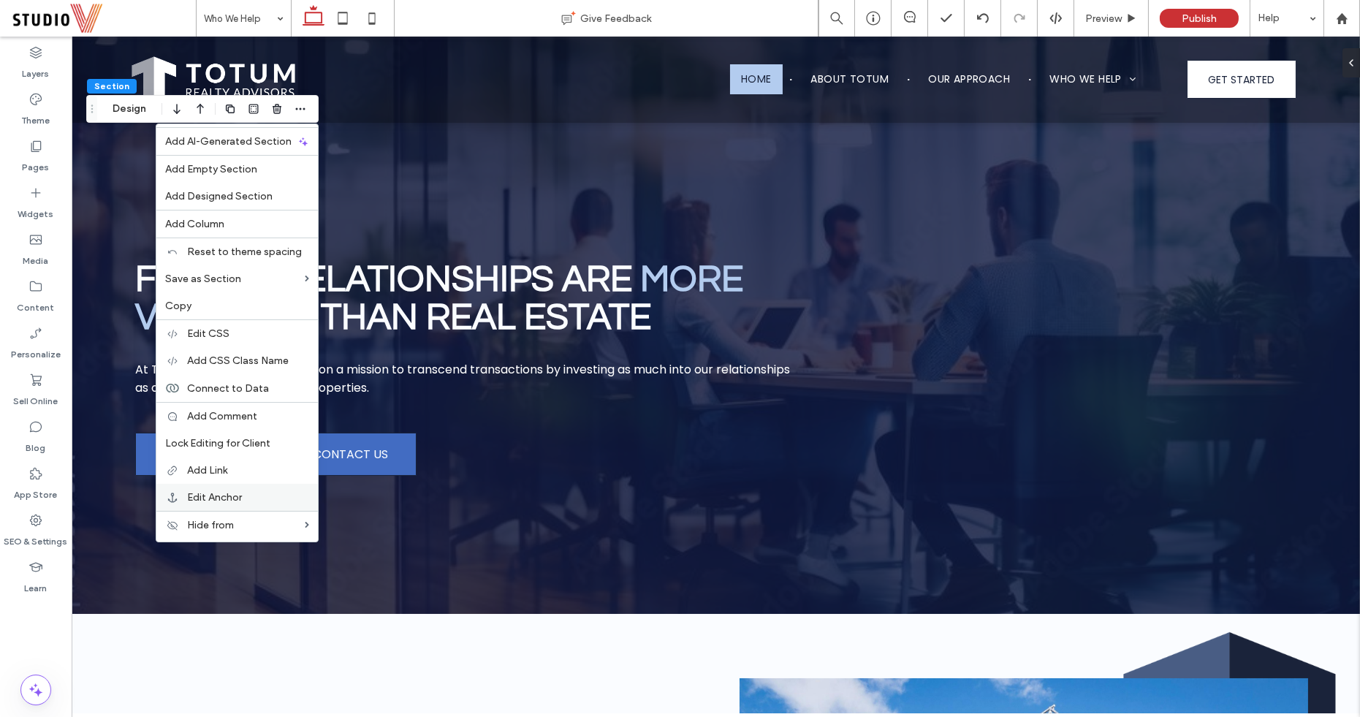
click at [240, 491] on span "Edit Anchor" at bounding box center [214, 497] width 55 height 12
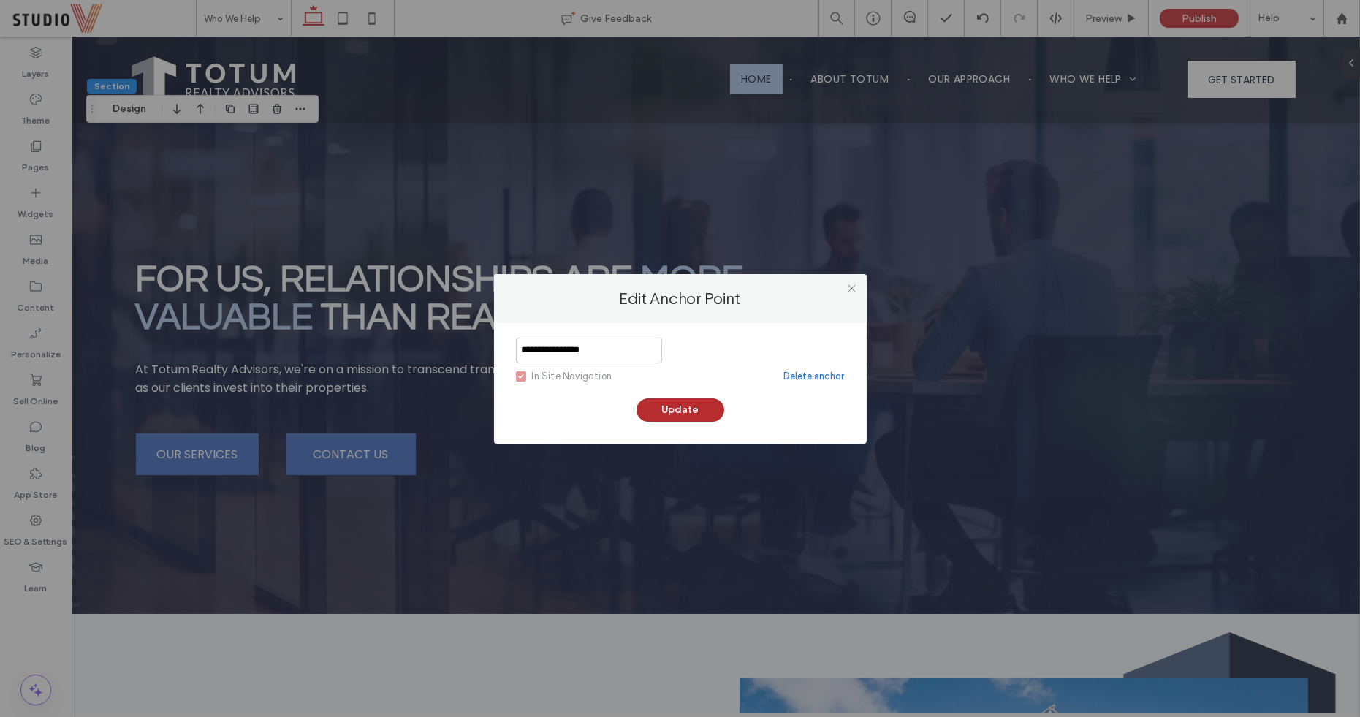
click at [701, 406] on button "Update" at bounding box center [681, 409] width 88 height 23
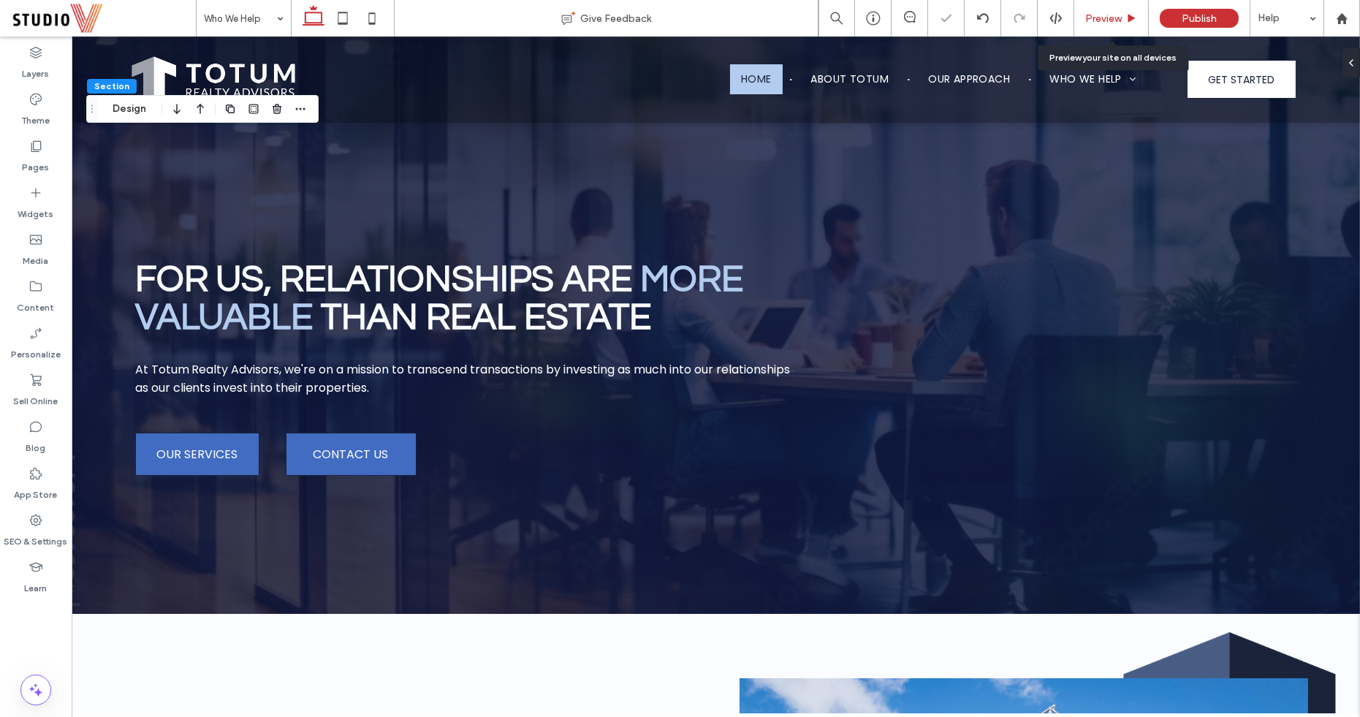
click at [1117, 18] on span "Preview" at bounding box center [1103, 18] width 37 height 12
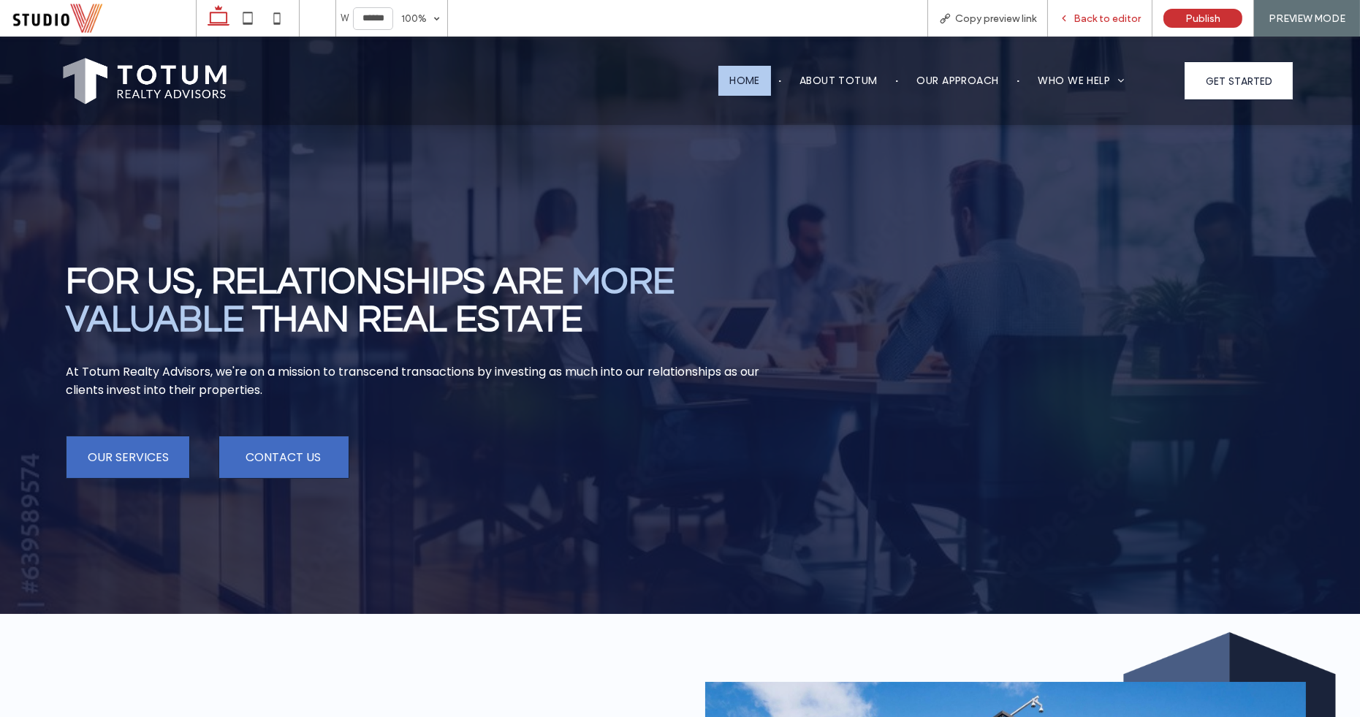
click at [1137, 15] on span "Back to editor" at bounding box center [1107, 18] width 67 height 12
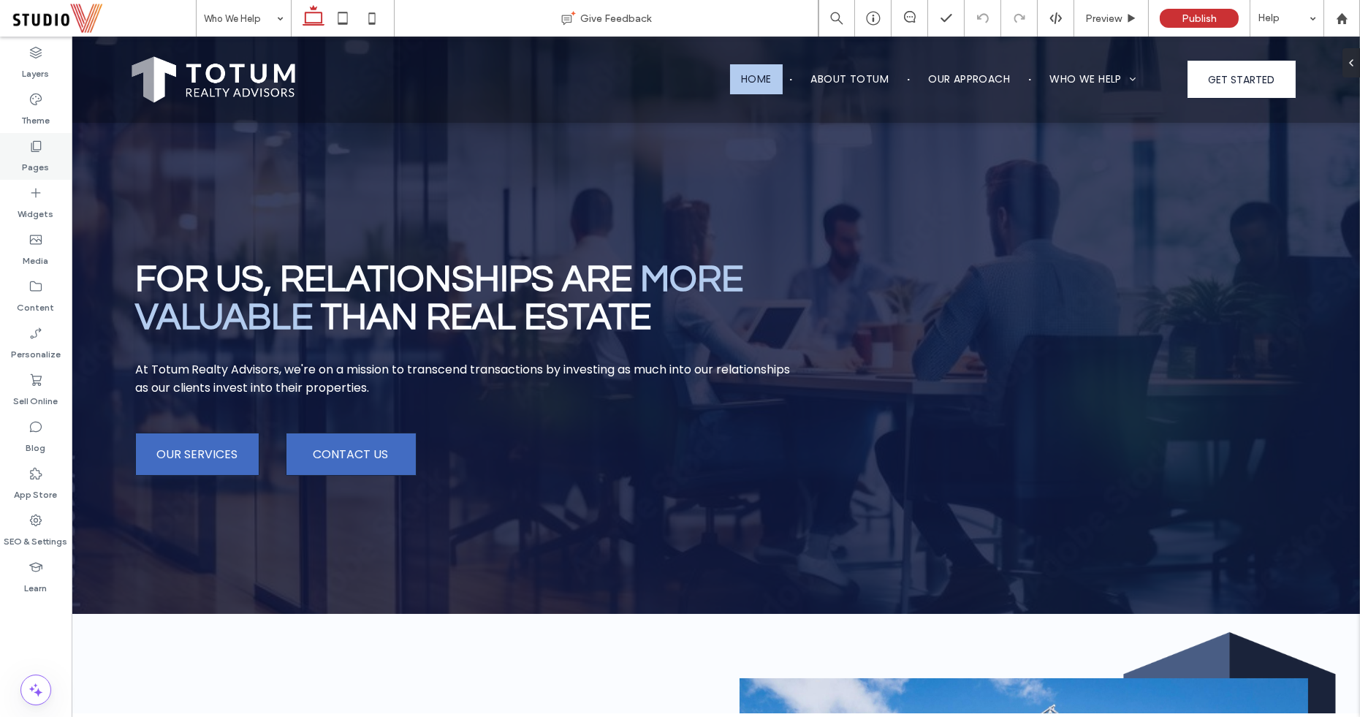
click at [37, 166] on label "Pages" at bounding box center [36, 163] width 27 height 20
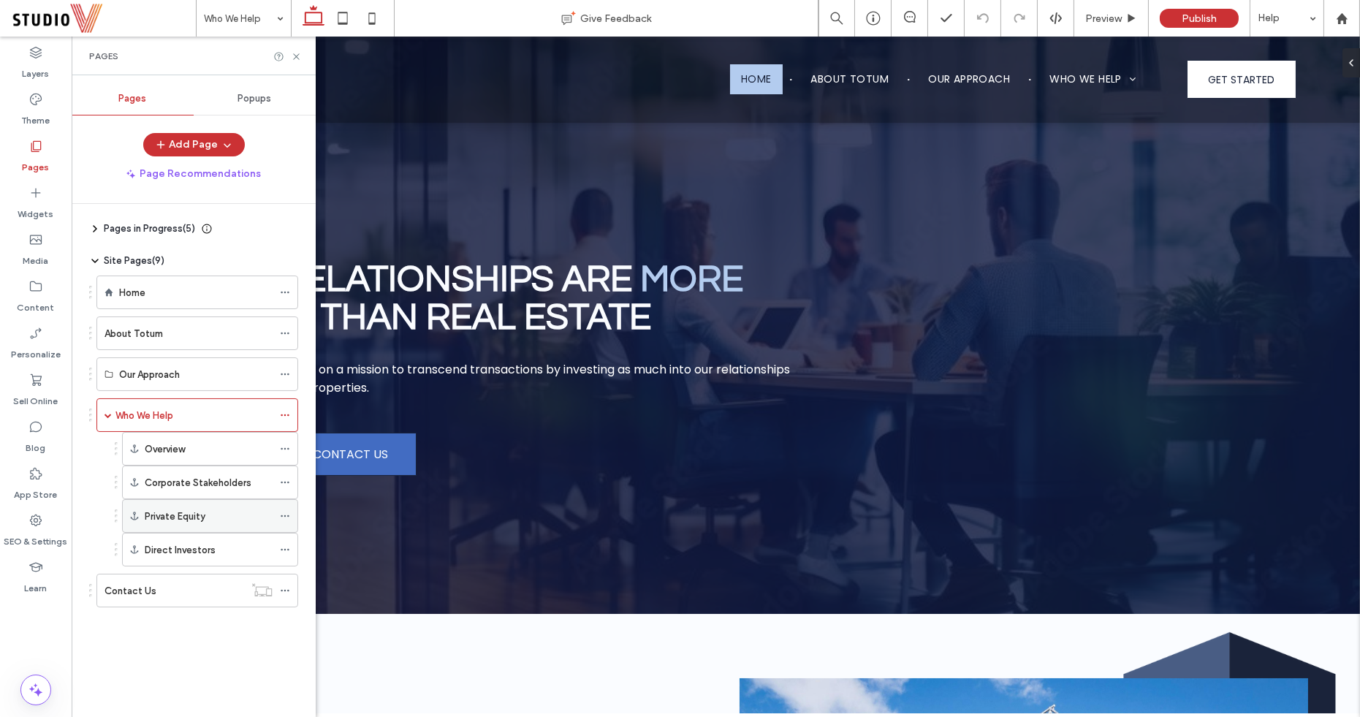
click at [194, 507] on label "Private Equity" at bounding box center [175, 517] width 61 height 26
click at [284, 511] on icon at bounding box center [285, 516] width 10 height 10
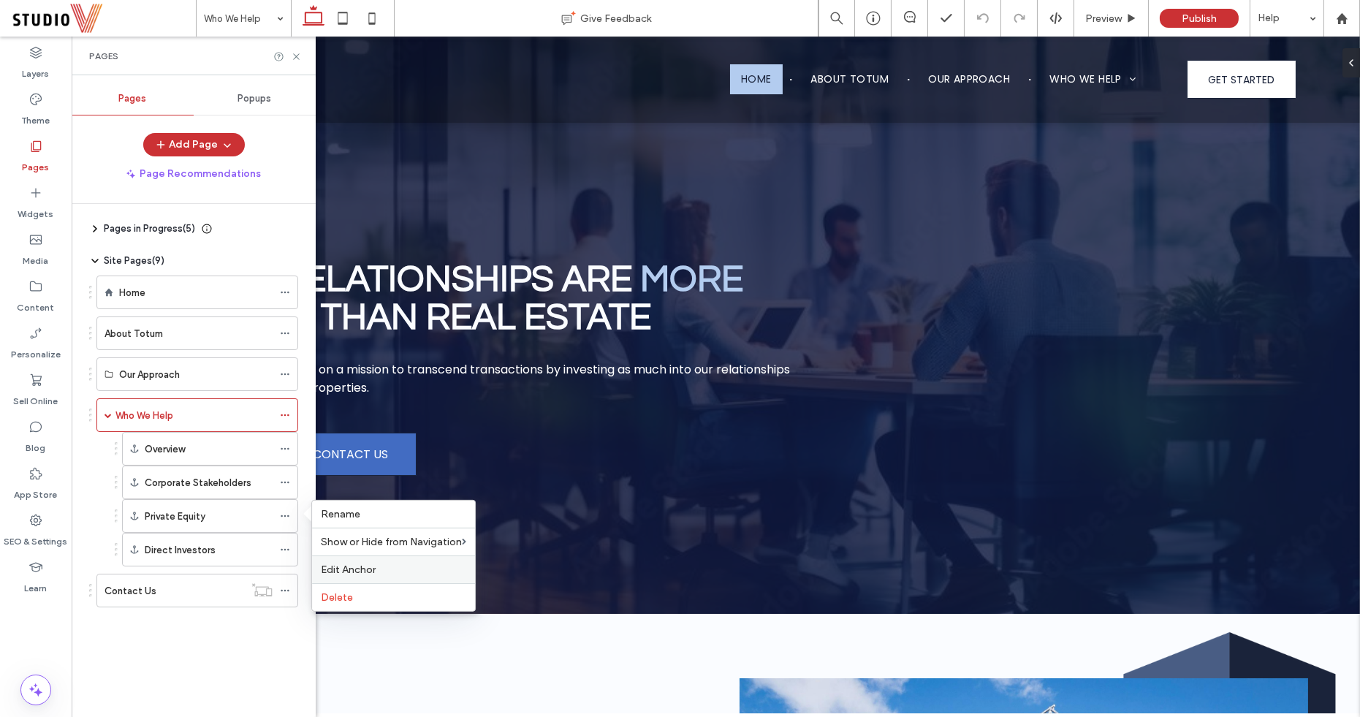
click at [354, 566] on span "Edit Anchor" at bounding box center [348, 569] width 55 height 12
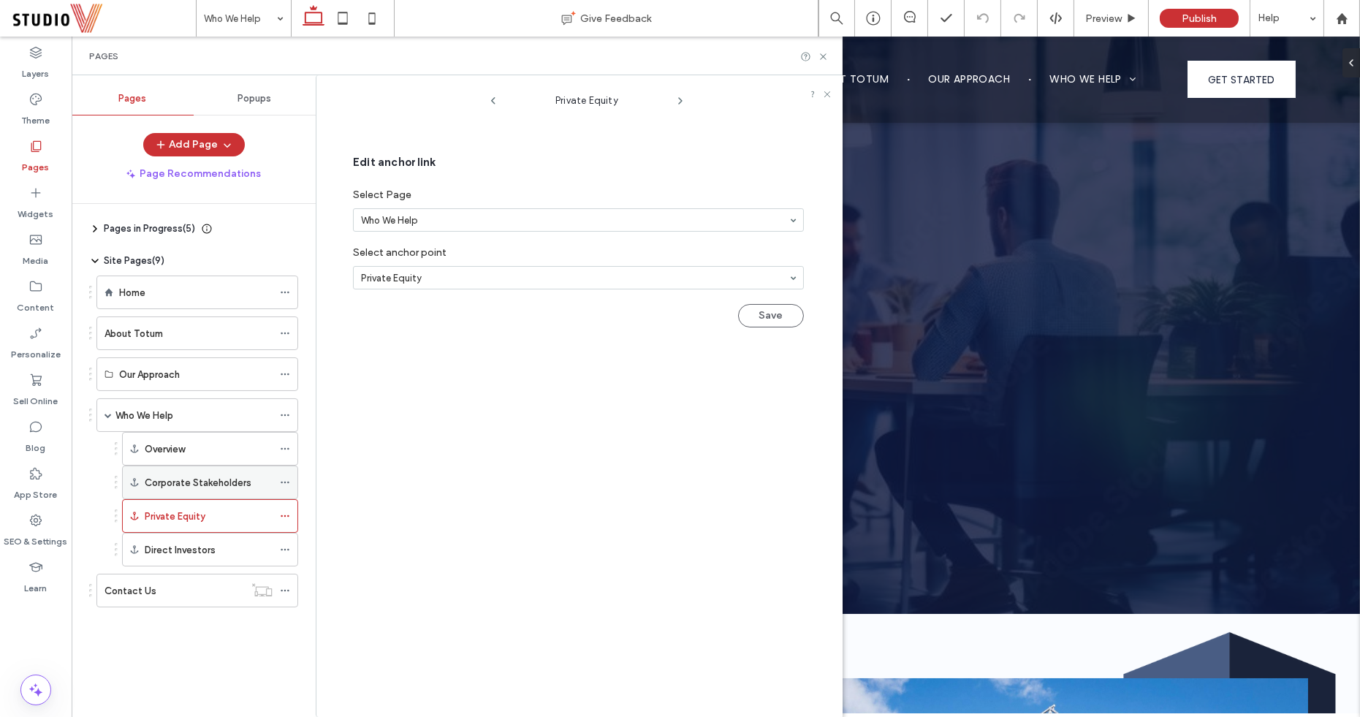
click at [289, 477] on icon at bounding box center [285, 482] width 10 height 10
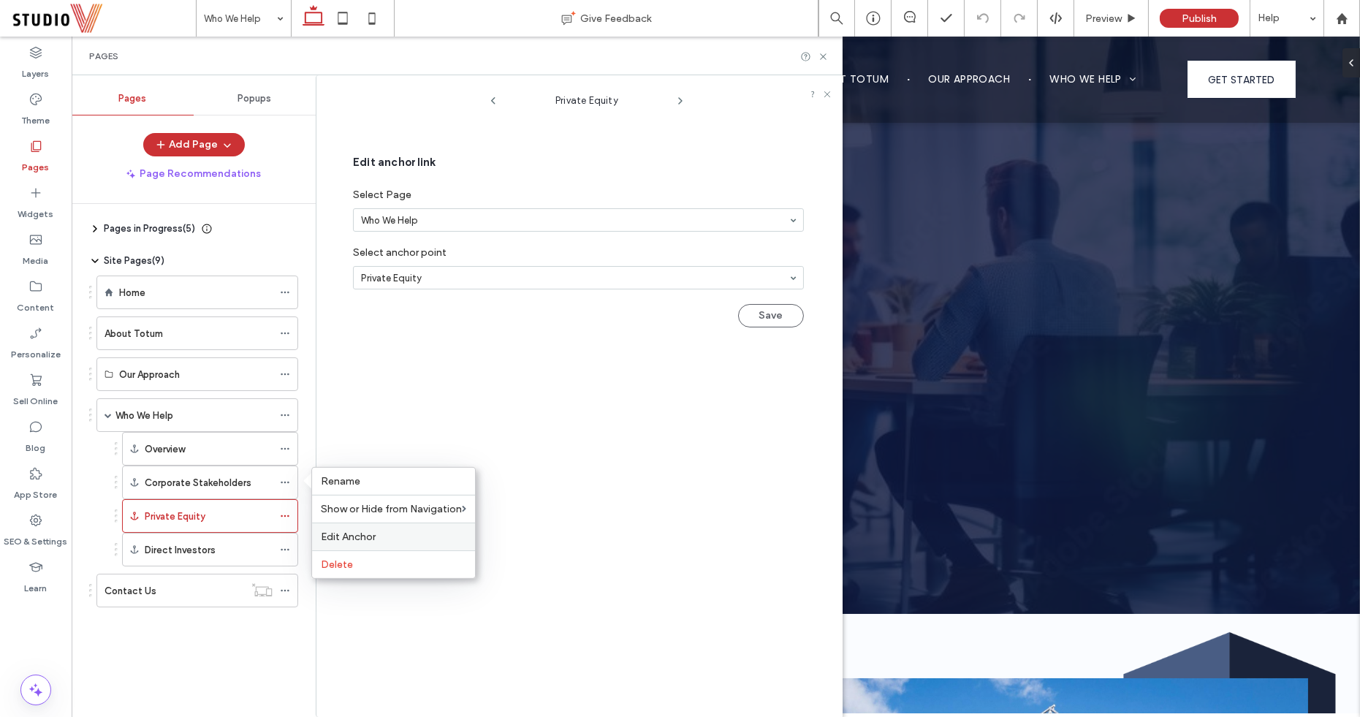
click at [345, 532] on span "Edit Anchor" at bounding box center [348, 537] width 55 height 12
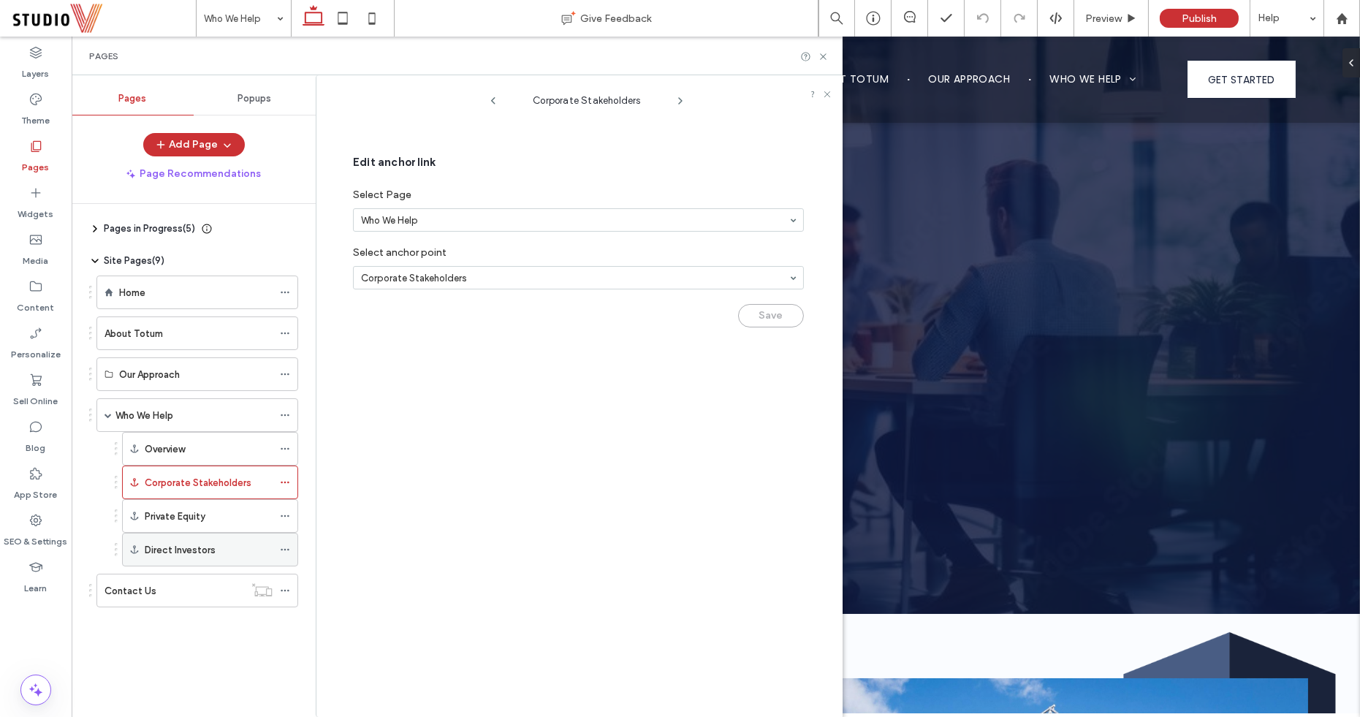
click at [286, 544] on icon at bounding box center [285, 549] width 10 height 10
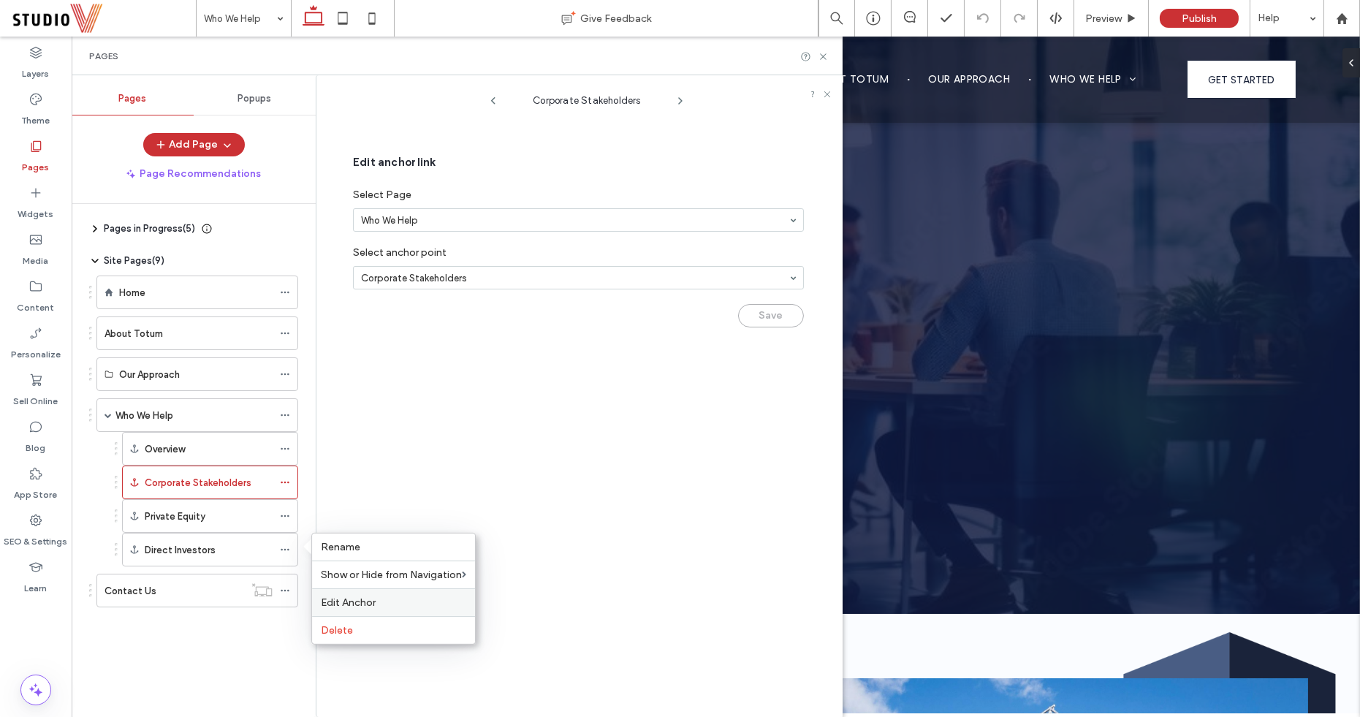
click at [354, 599] on span "Edit Anchor" at bounding box center [348, 602] width 55 height 12
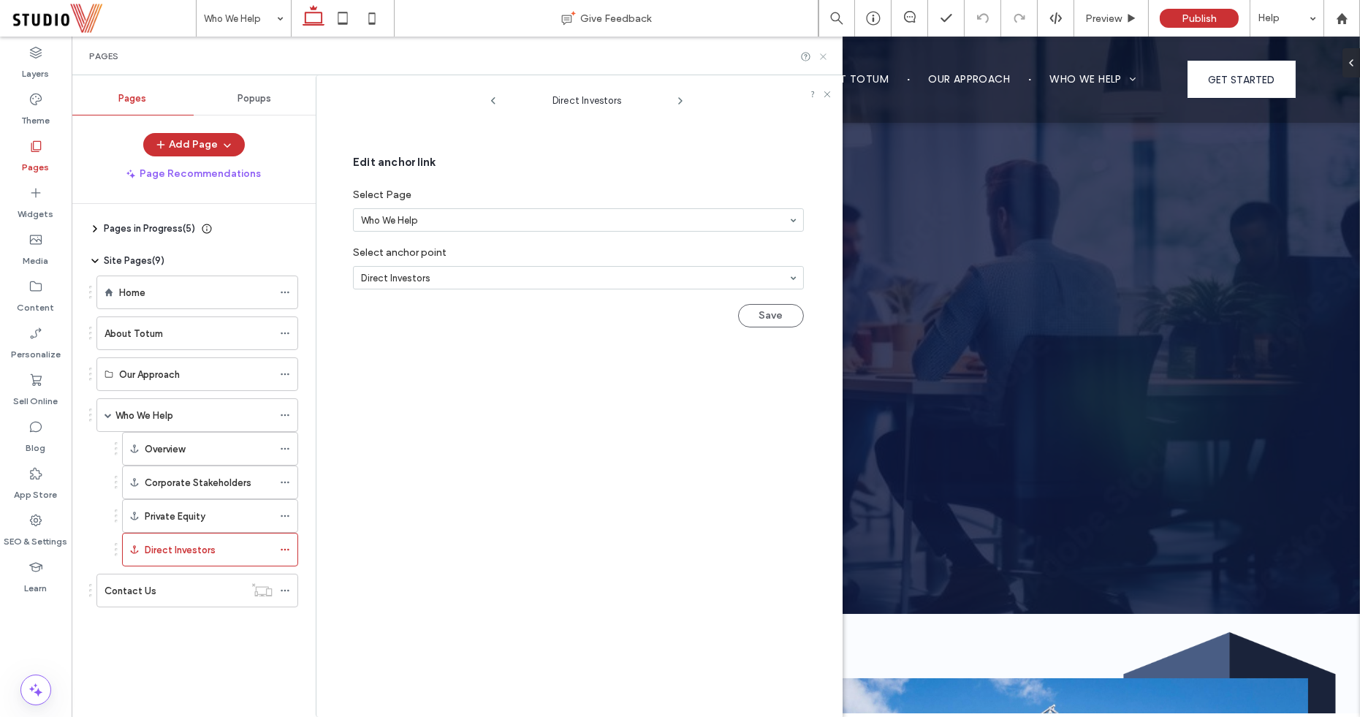
click at [819, 60] on icon at bounding box center [823, 56] width 11 height 11
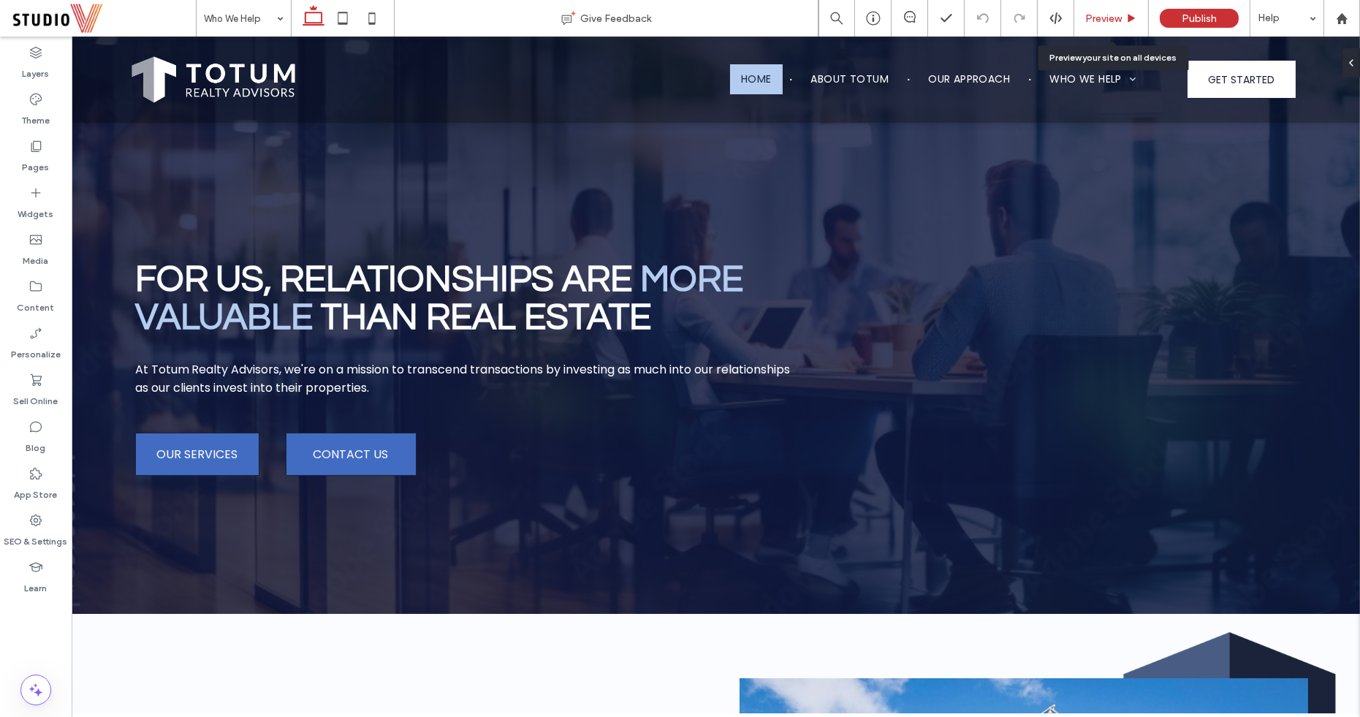
click at [1098, 26] on div "Preview" at bounding box center [1111, 18] width 75 height 37
click at [1104, 23] on span "Preview" at bounding box center [1103, 18] width 37 height 12
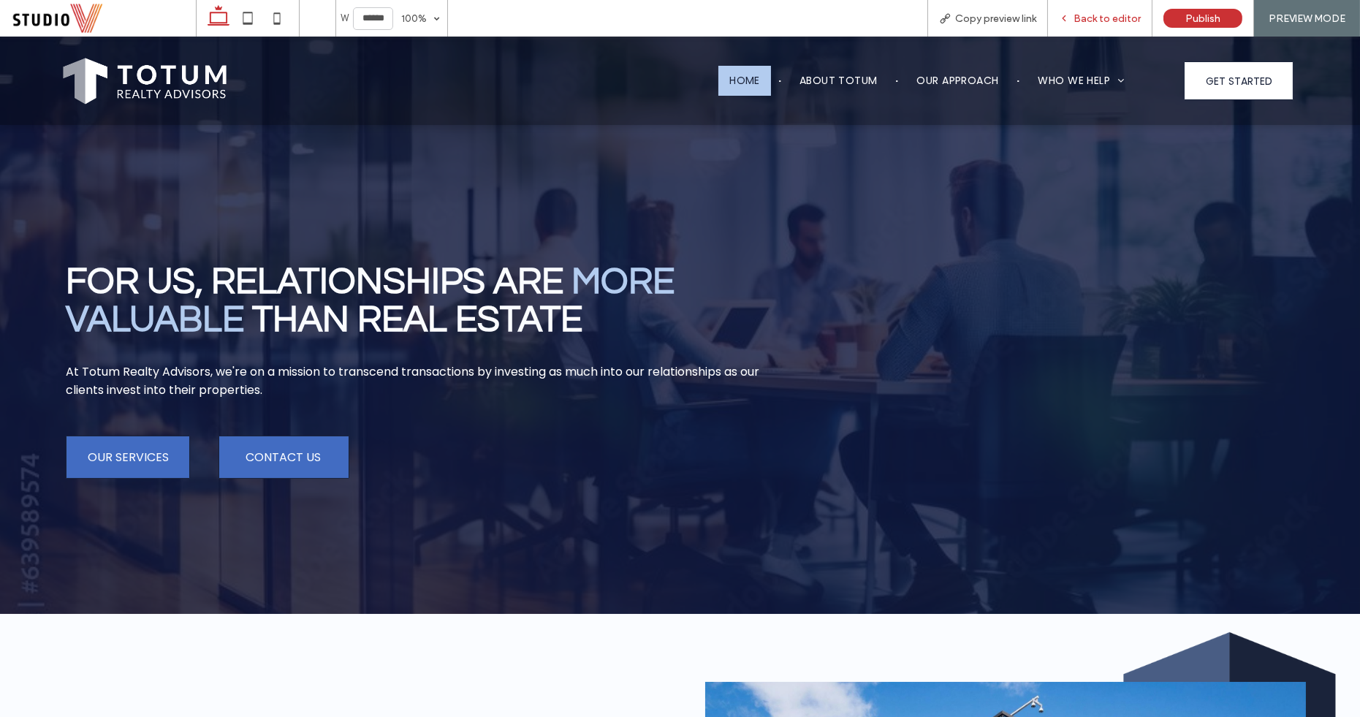
click at [1106, 25] on div "Back to editor" at bounding box center [1100, 18] width 105 height 37
click at [1117, 16] on span "Back to editor" at bounding box center [1107, 18] width 67 height 12
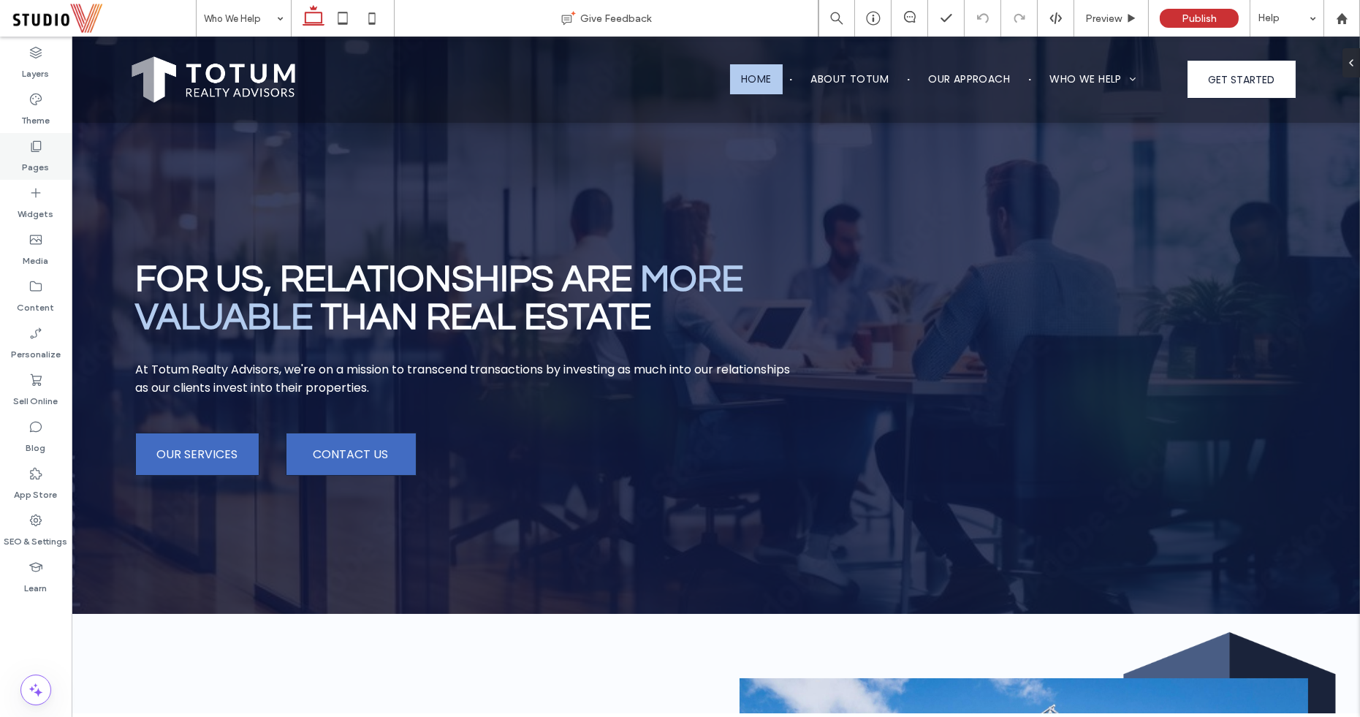
click at [37, 156] on label "Pages" at bounding box center [36, 163] width 27 height 20
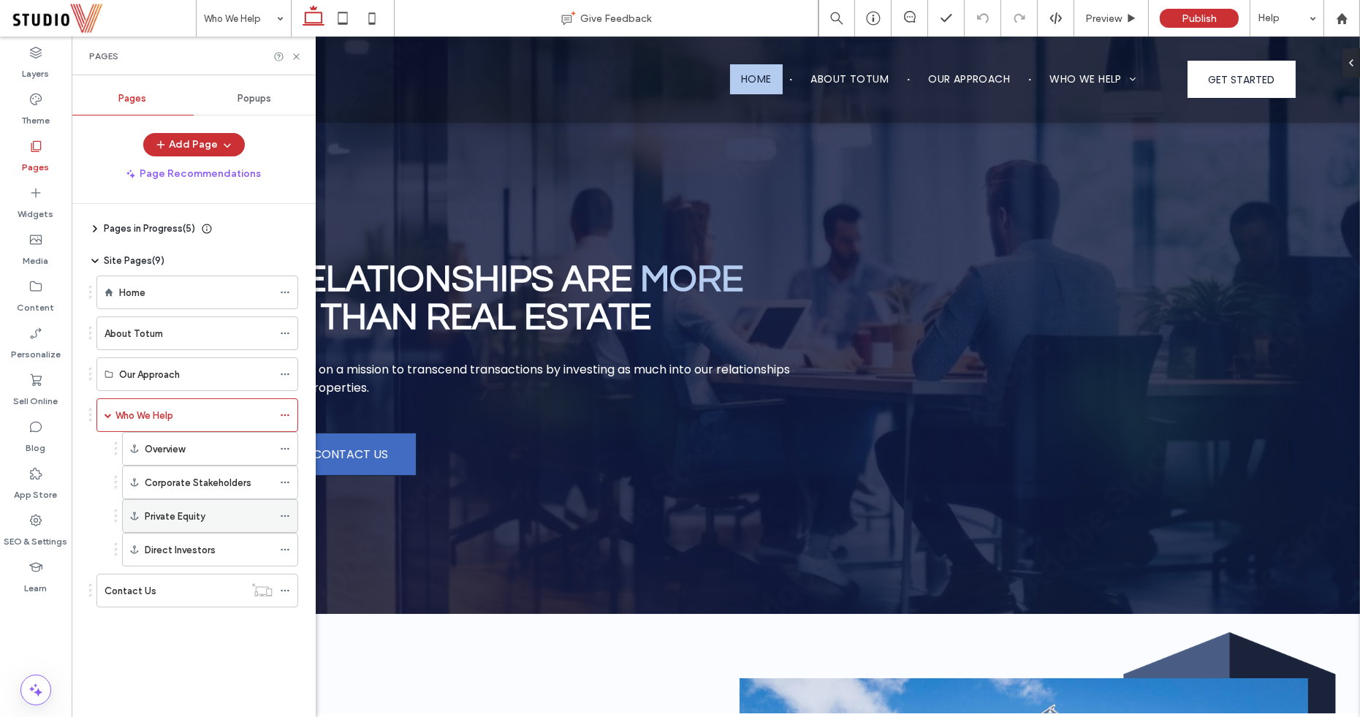
click at [181, 501] on div "Private Equity" at bounding box center [209, 516] width 128 height 32
click at [286, 511] on icon at bounding box center [285, 516] width 10 height 10
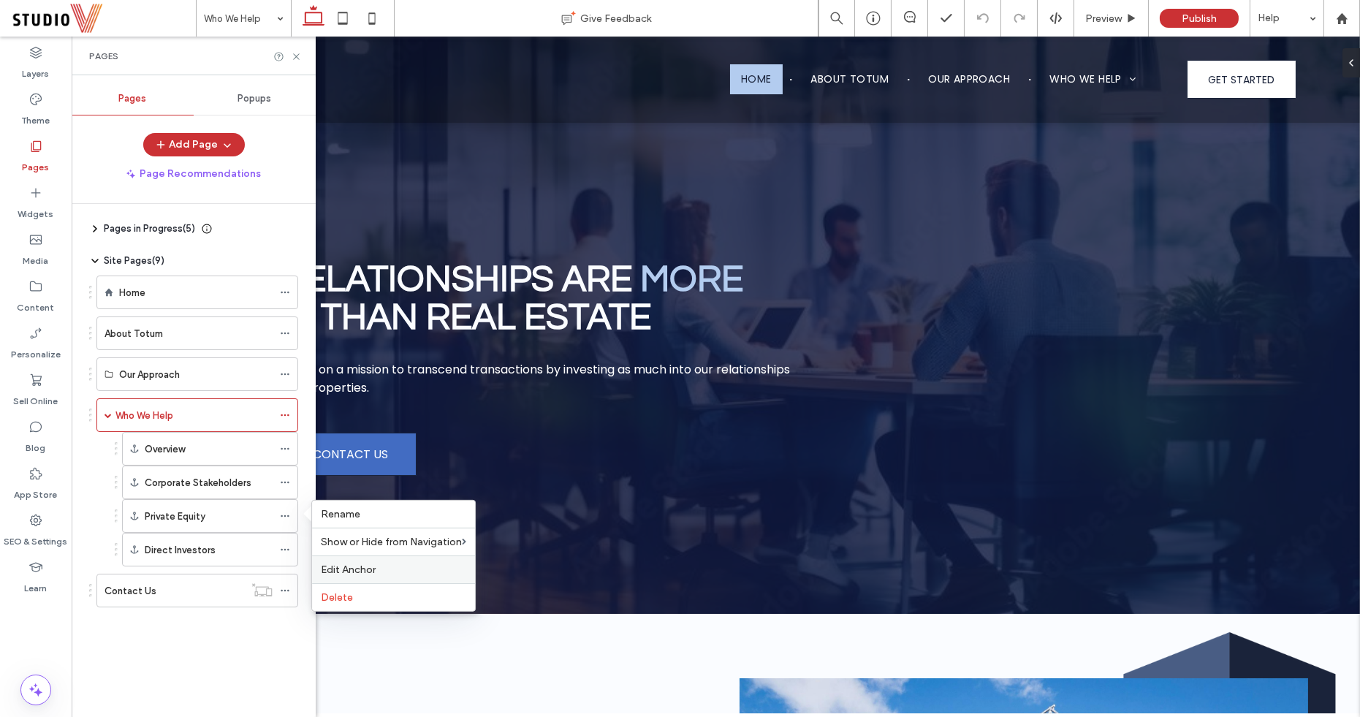
click at [346, 571] on span "Edit Anchor" at bounding box center [348, 569] width 55 height 12
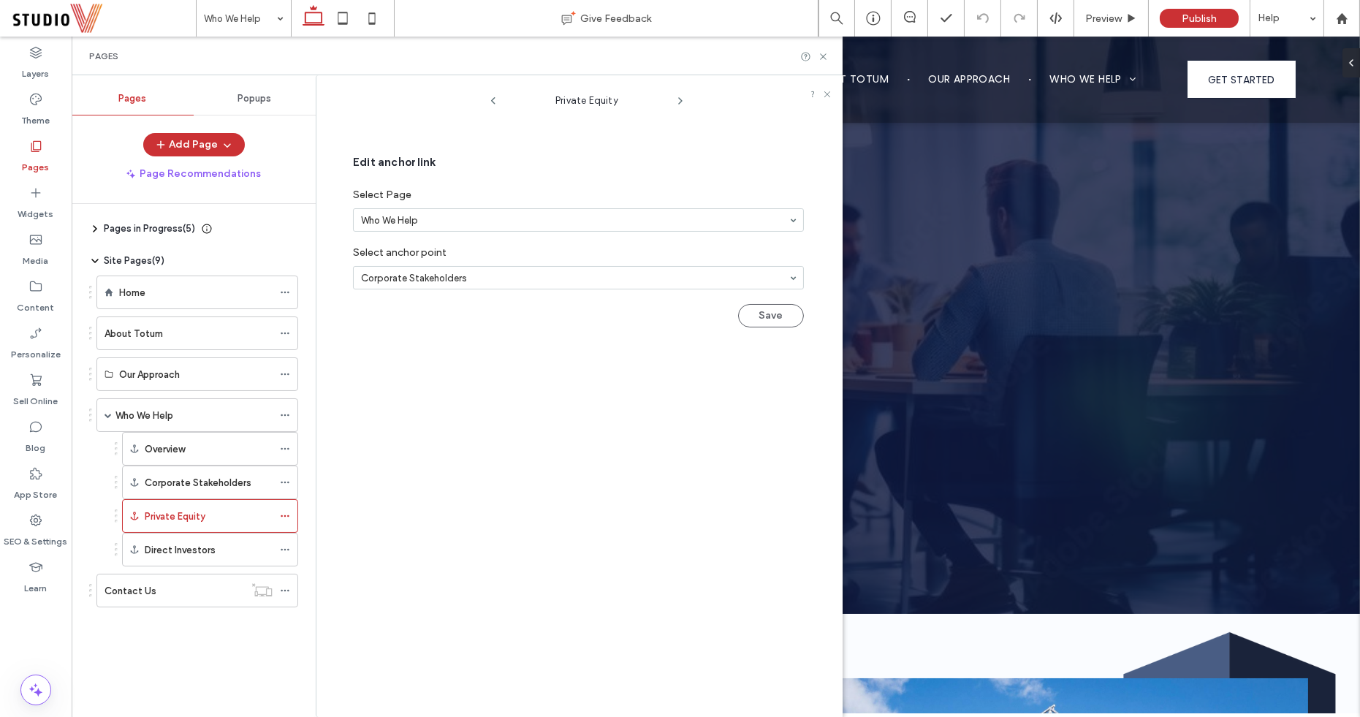
click at [403, 273] on input at bounding box center [575, 278] width 428 height 10
click at [759, 316] on button "Save" at bounding box center [771, 315] width 66 height 23
click at [181, 535] on div "Direct Investors" at bounding box center [209, 549] width 128 height 32
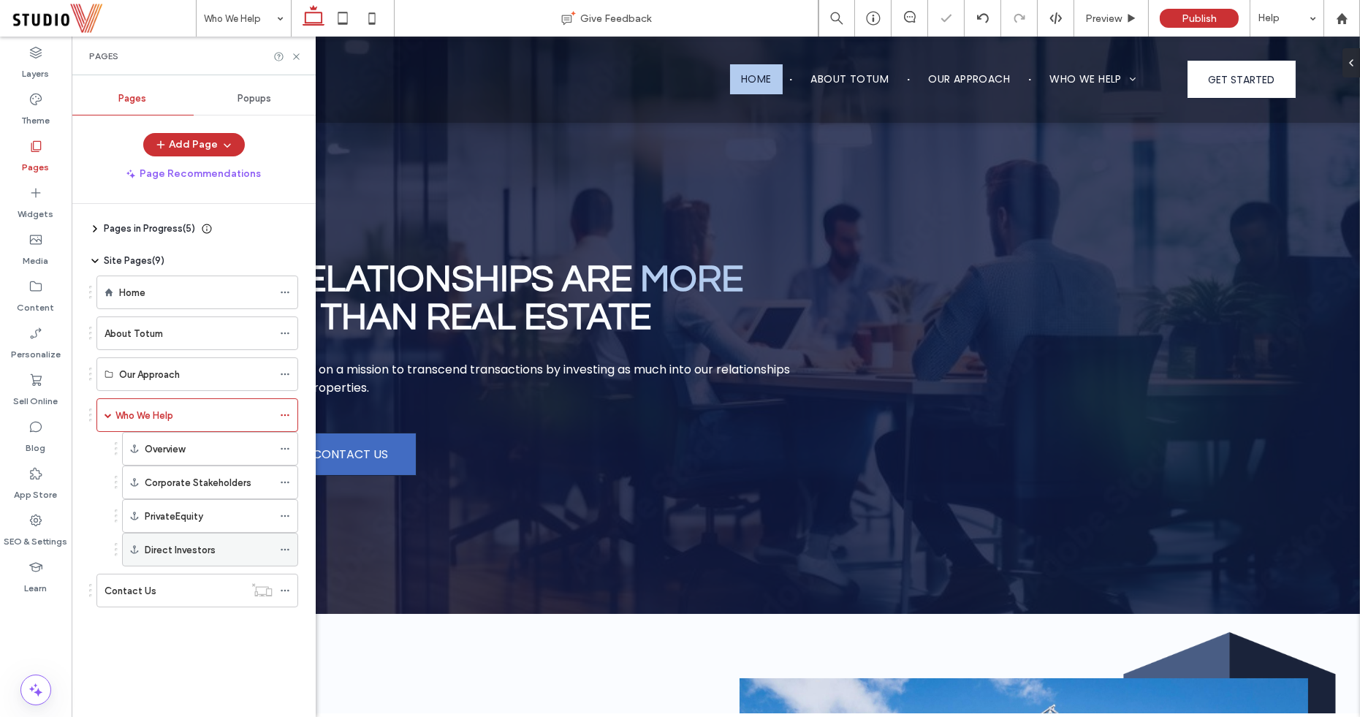
click at [282, 544] on icon at bounding box center [285, 549] width 10 height 10
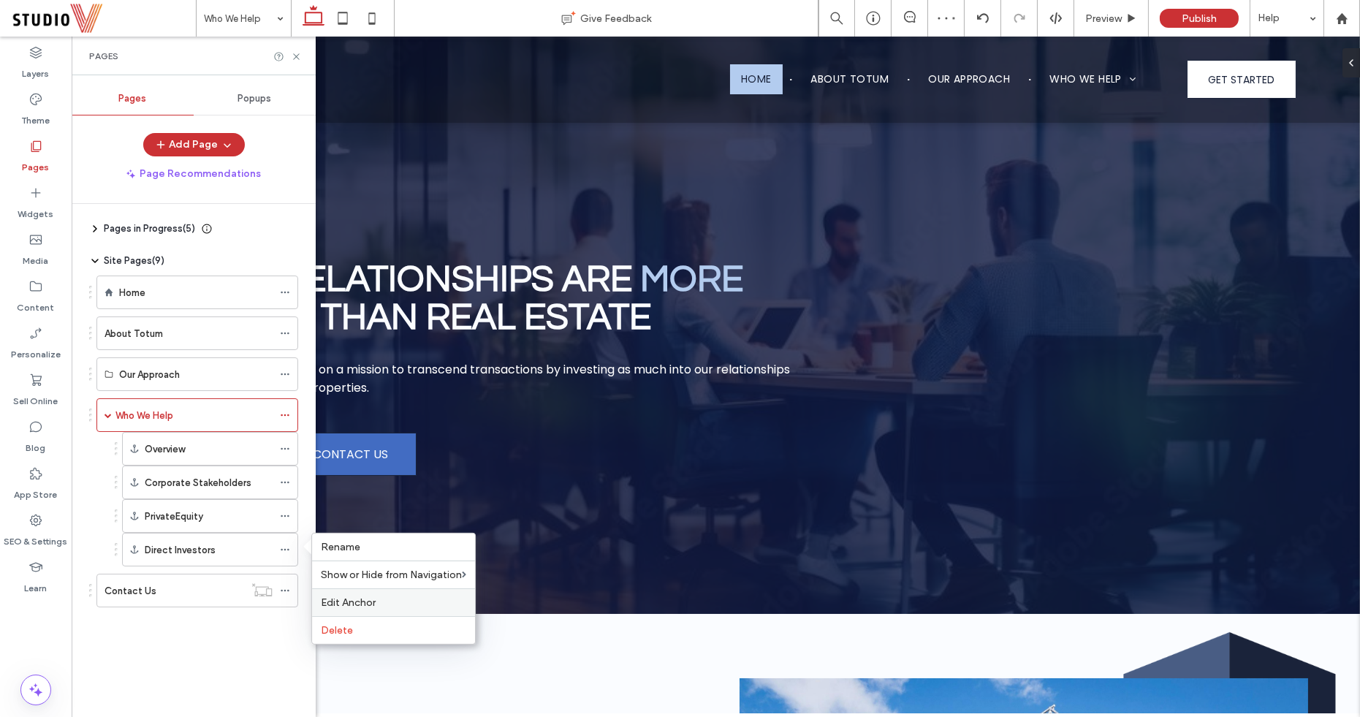
click at [343, 597] on span "Edit Anchor" at bounding box center [348, 602] width 55 height 12
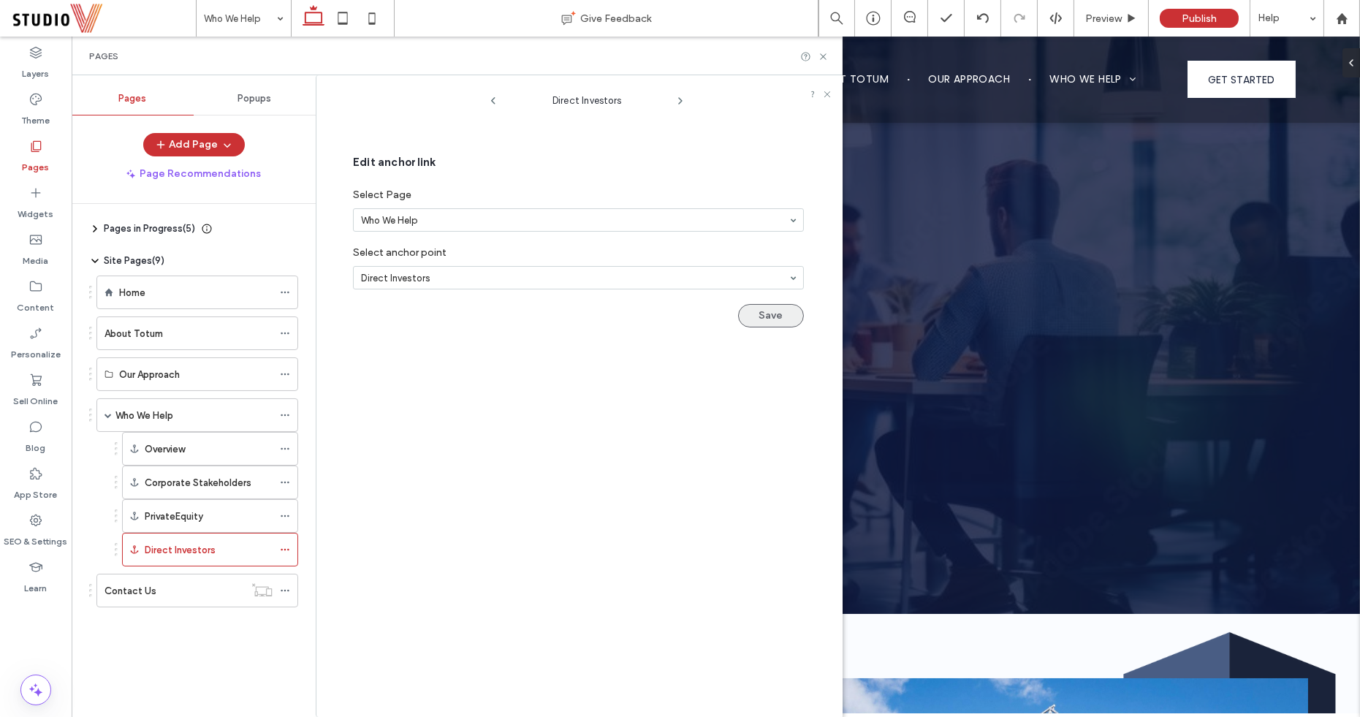
click at [780, 305] on button "Save" at bounding box center [771, 315] width 66 height 23
click at [821, 56] on use at bounding box center [823, 56] width 6 height 6
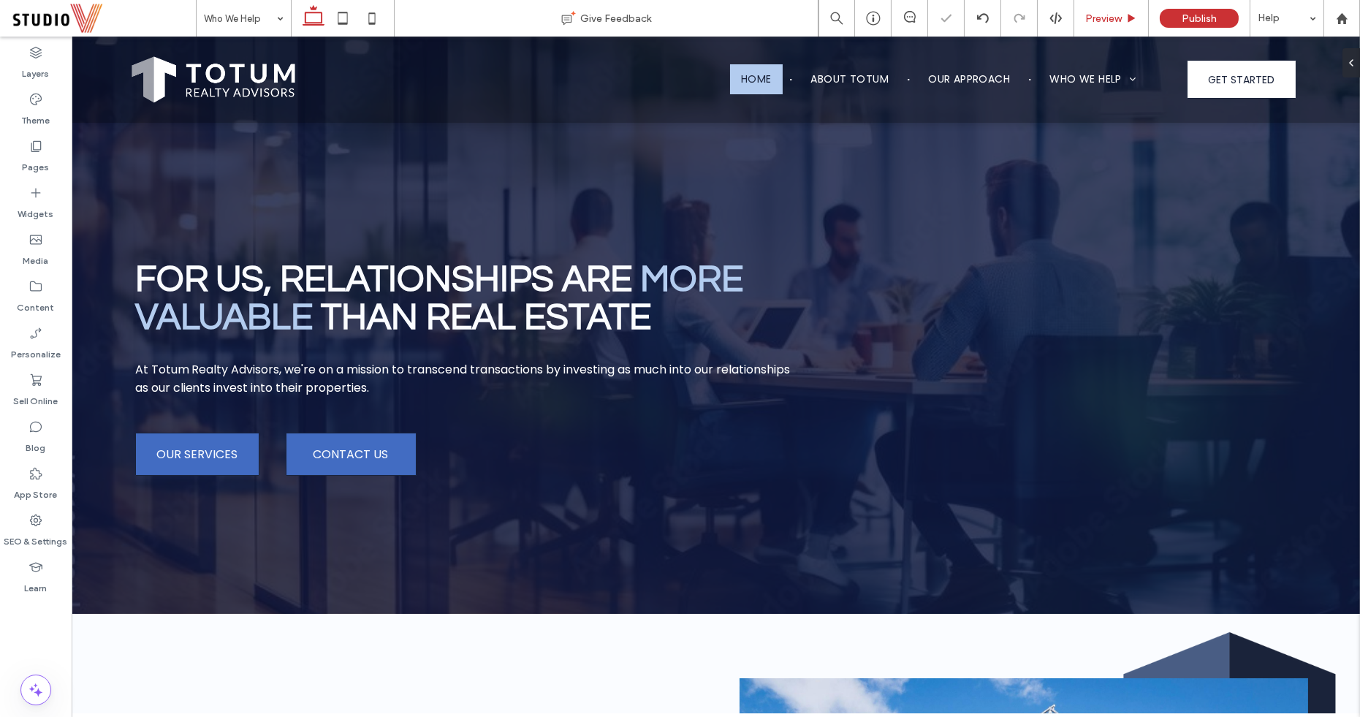
click at [1097, 19] on span "Preview" at bounding box center [1103, 18] width 37 height 12
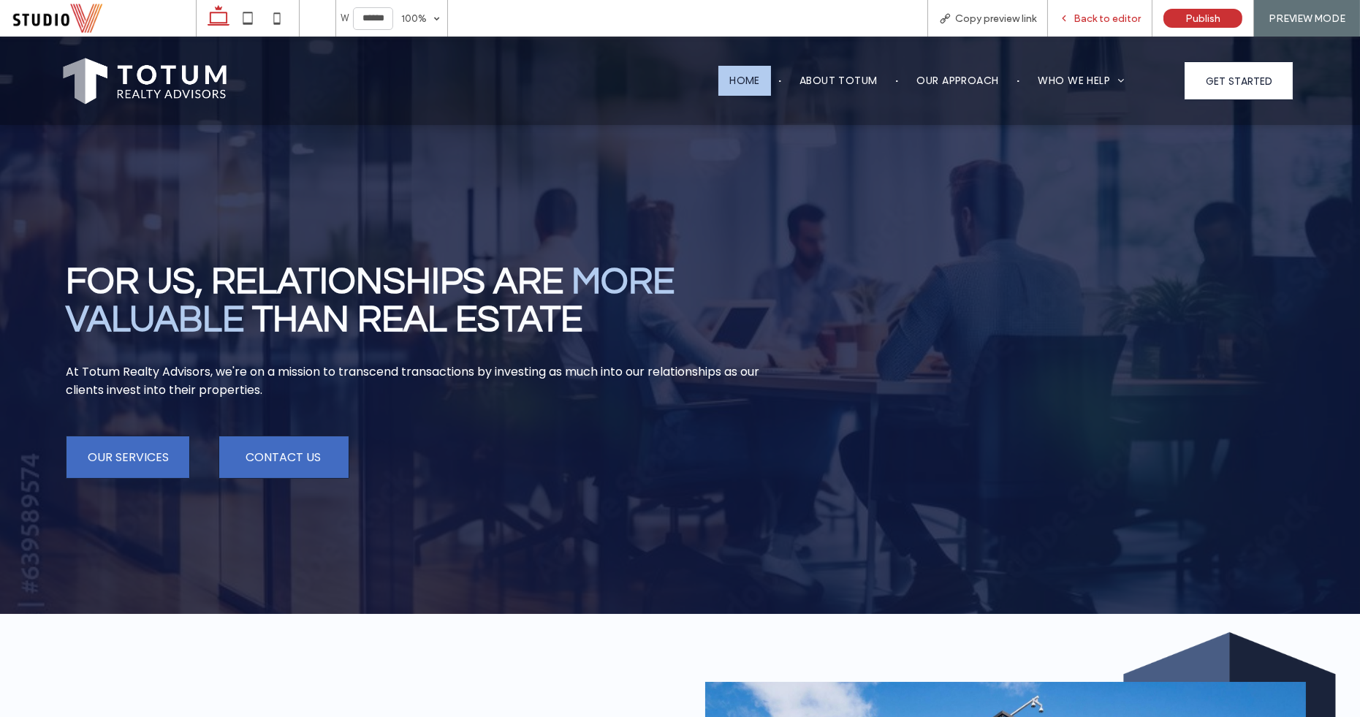
click at [1096, 9] on div "Back to editor" at bounding box center [1100, 18] width 105 height 37
click at [1100, 21] on span "Back to editor" at bounding box center [1107, 18] width 67 height 12
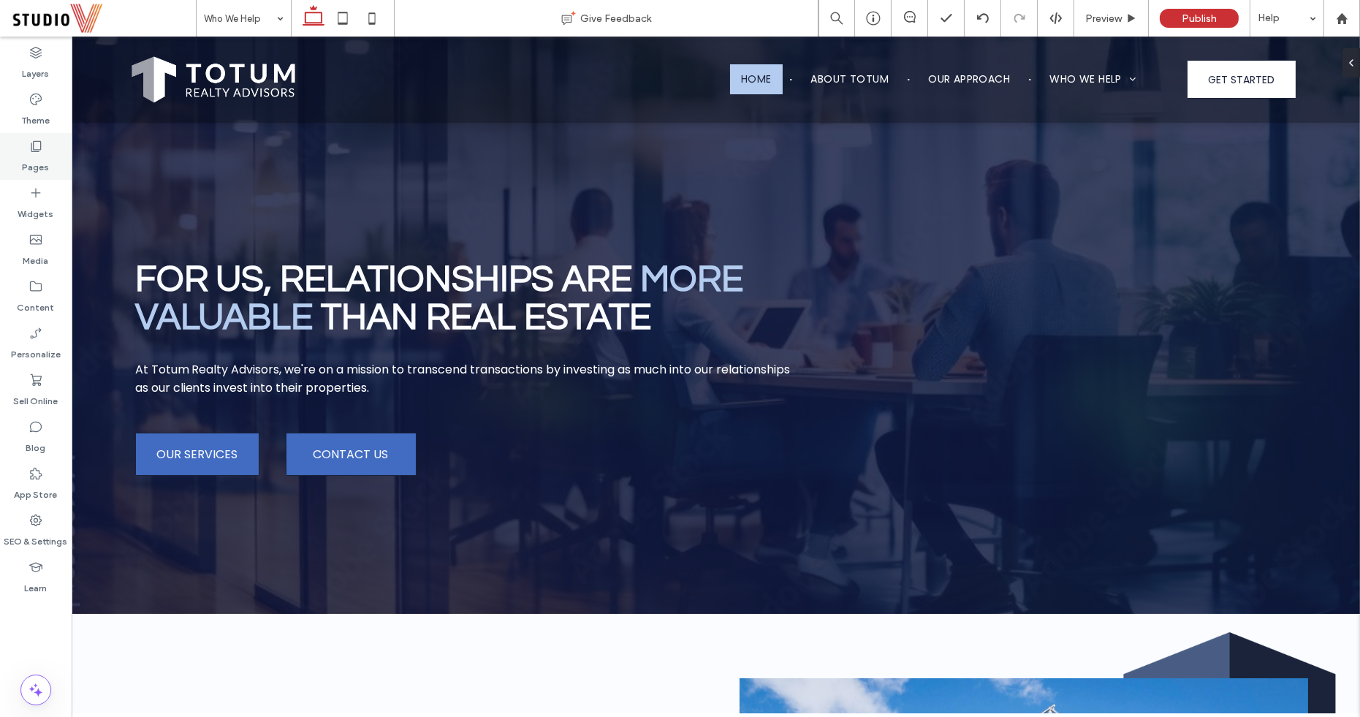
click at [39, 169] on label "Pages" at bounding box center [36, 163] width 27 height 20
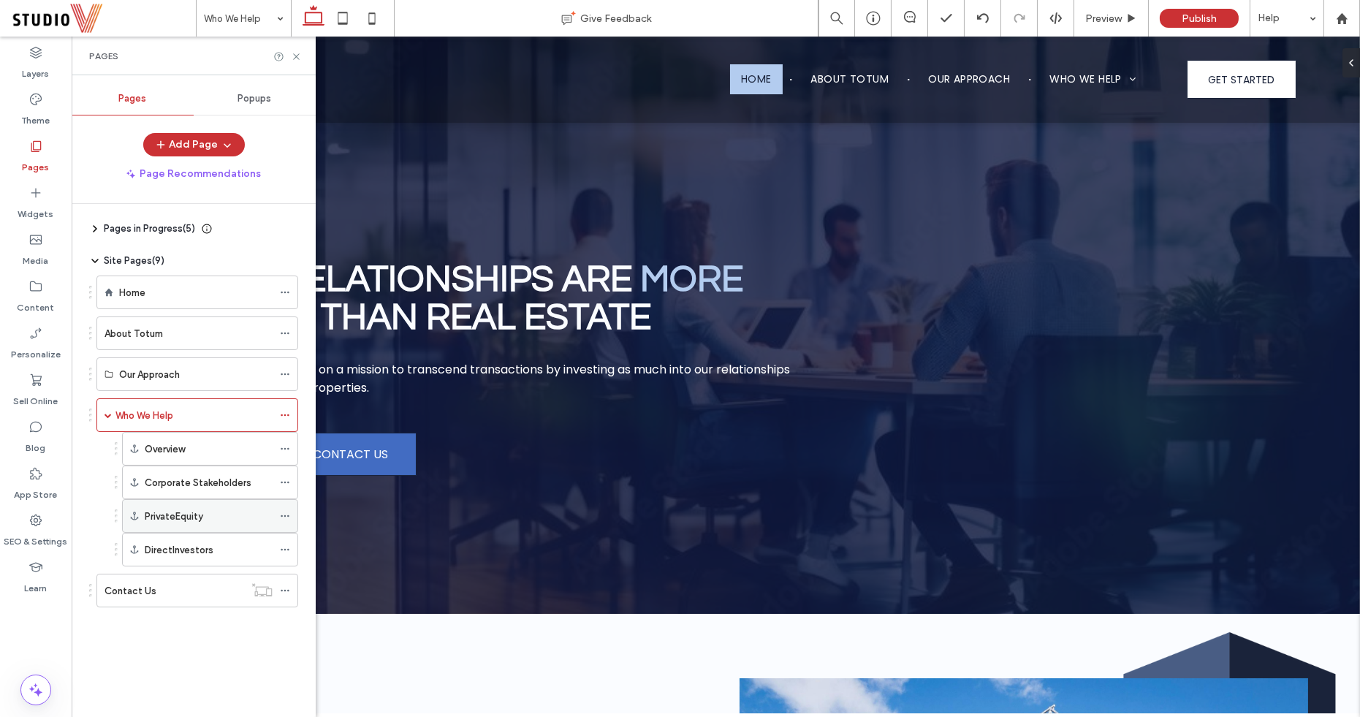
click at [281, 511] on icon at bounding box center [285, 516] width 10 height 10
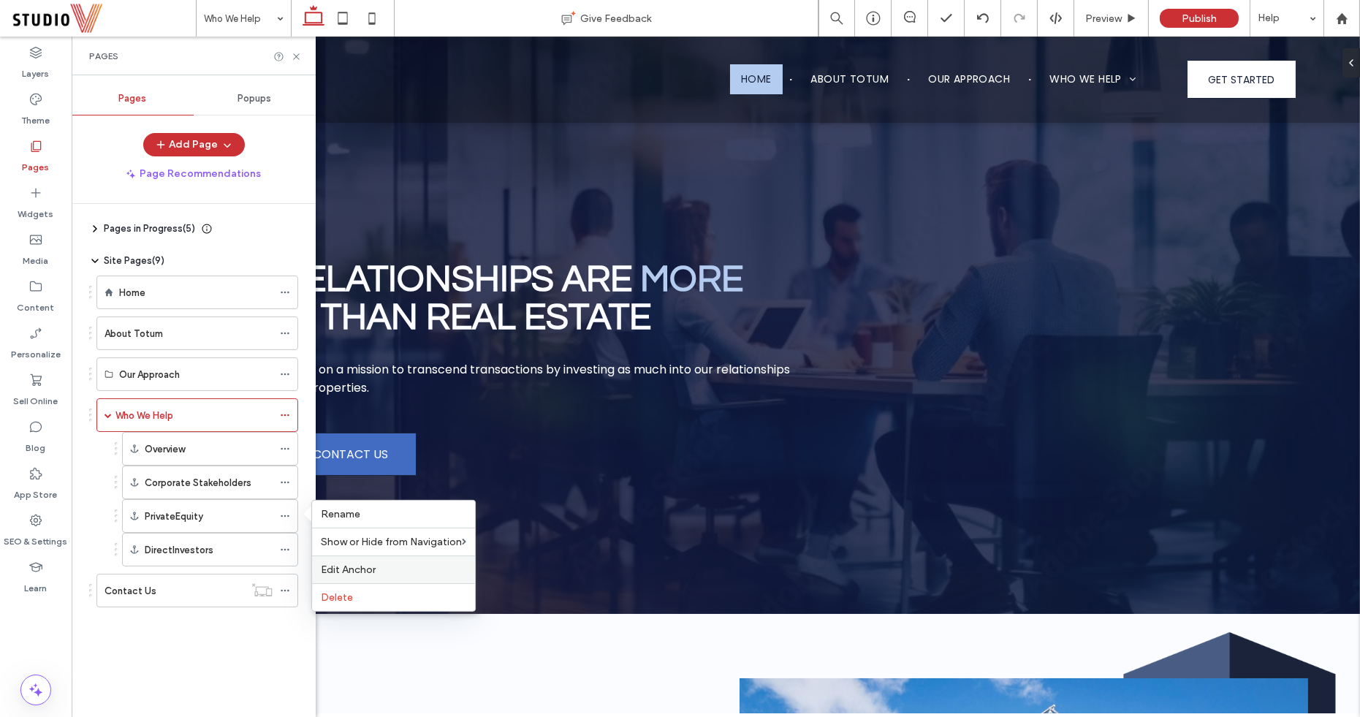
click at [349, 563] on span "Edit Anchor" at bounding box center [348, 569] width 55 height 12
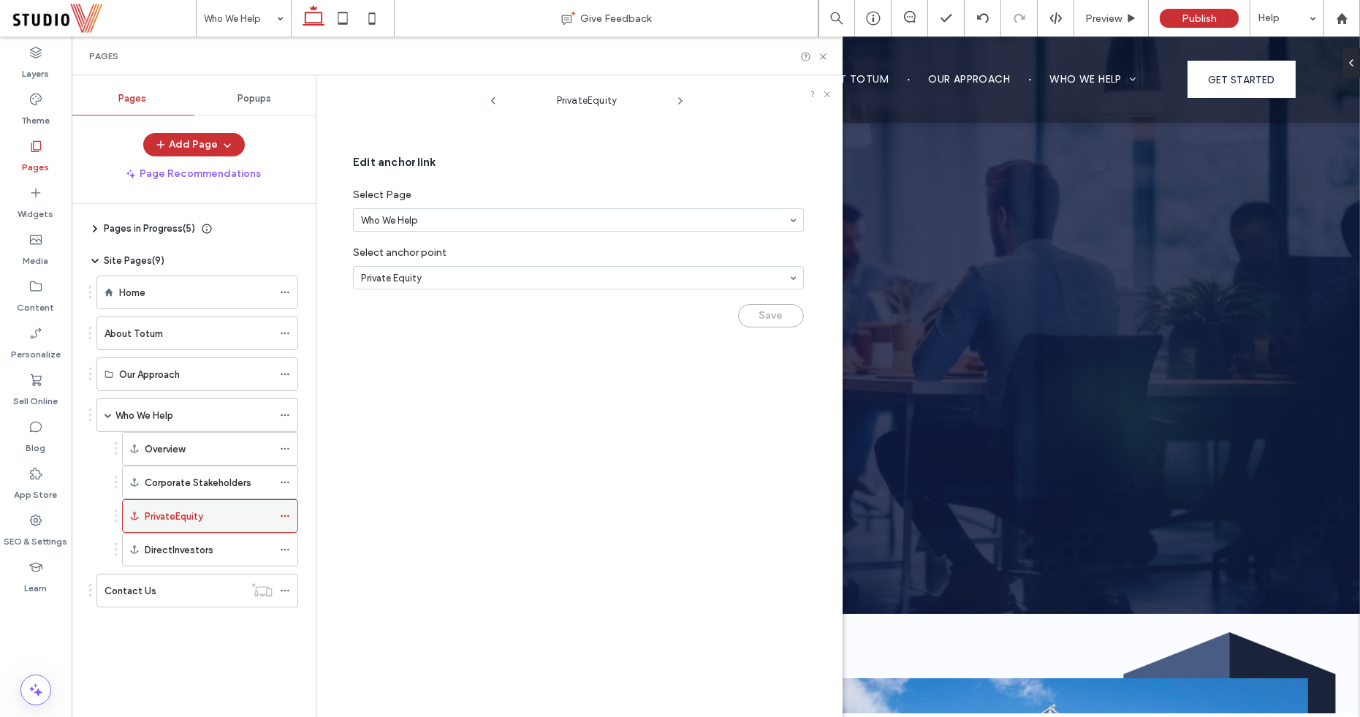
click at [294, 509] on div at bounding box center [289, 516] width 18 height 22
click at [289, 511] on icon at bounding box center [285, 516] width 10 height 10
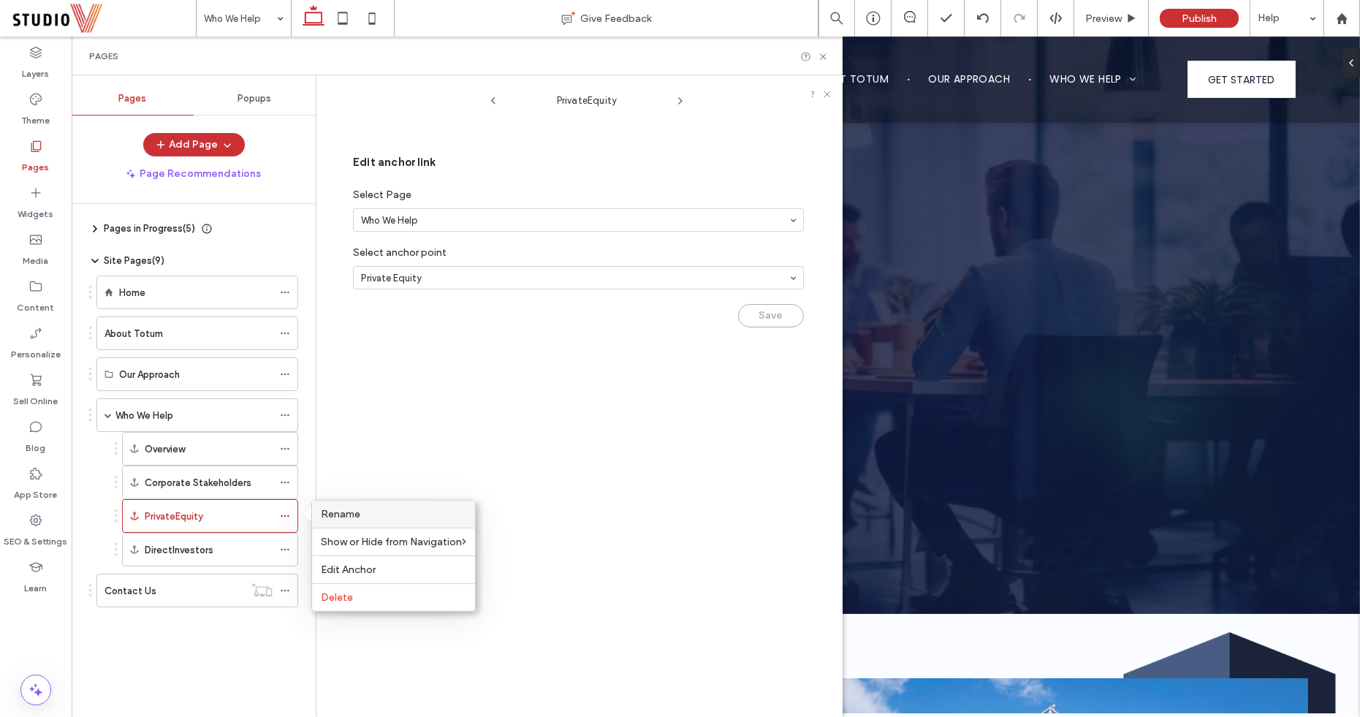
click at [355, 512] on span "Rename" at bounding box center [340, 514] width 39 height 12
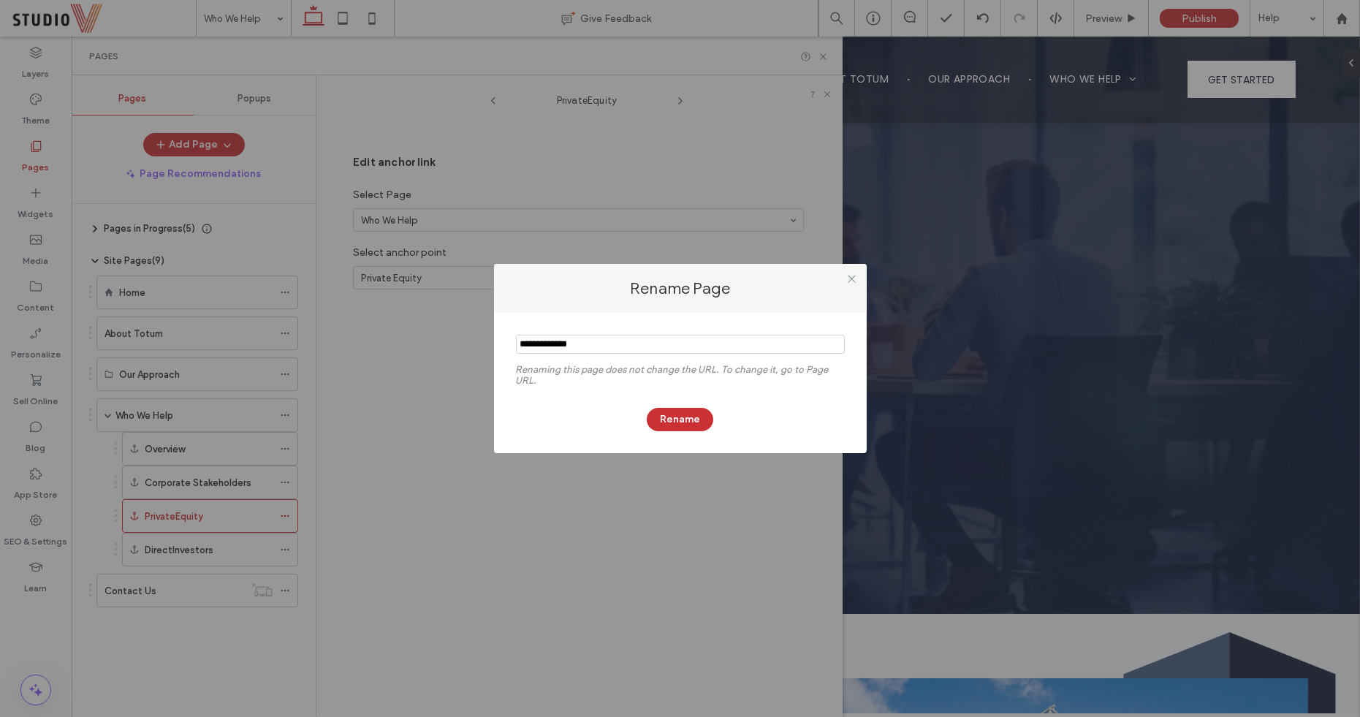
click at [552, 341] on input "notEmpty" at bounding box center [680, 344] width 329 height 19
type input "**********"
click at [667, 419] on button "Rename" at bounding box center [680, 419] width 67 height 23
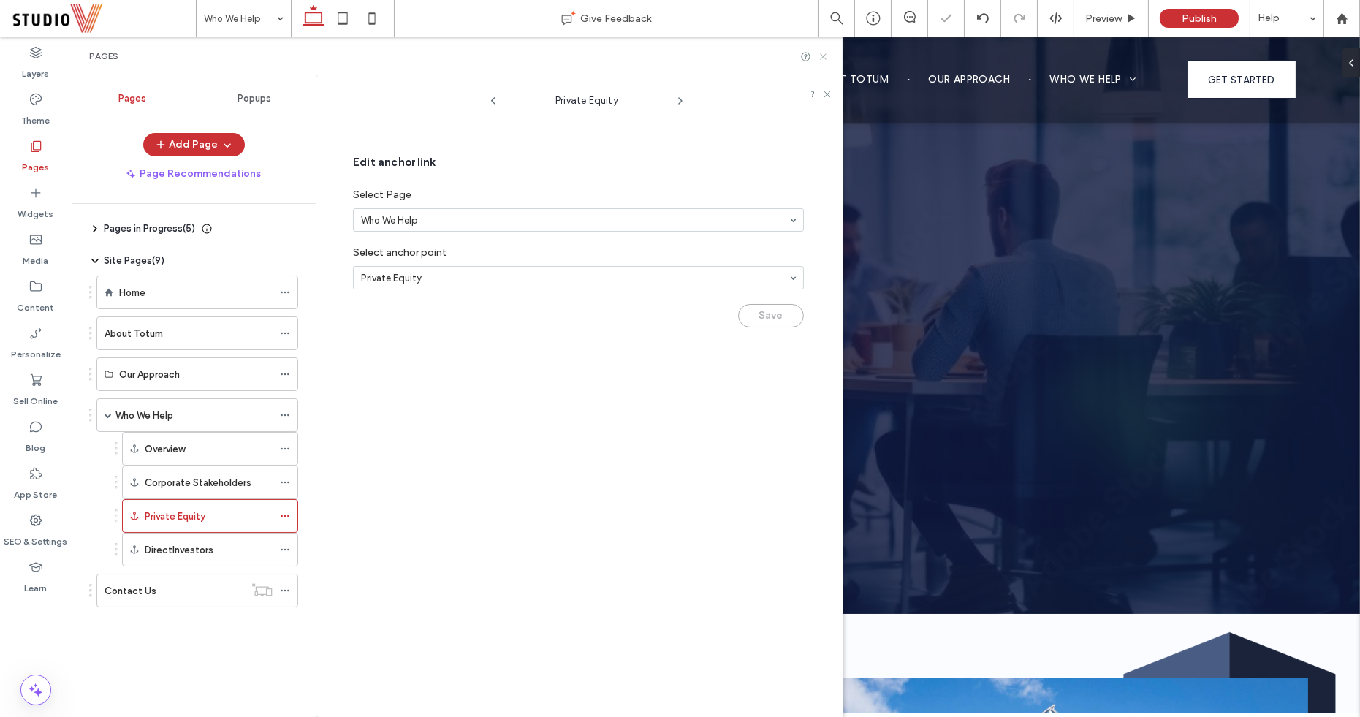
click at [826, 57] on icon at bounding box center [823, 56] width 11 height 11
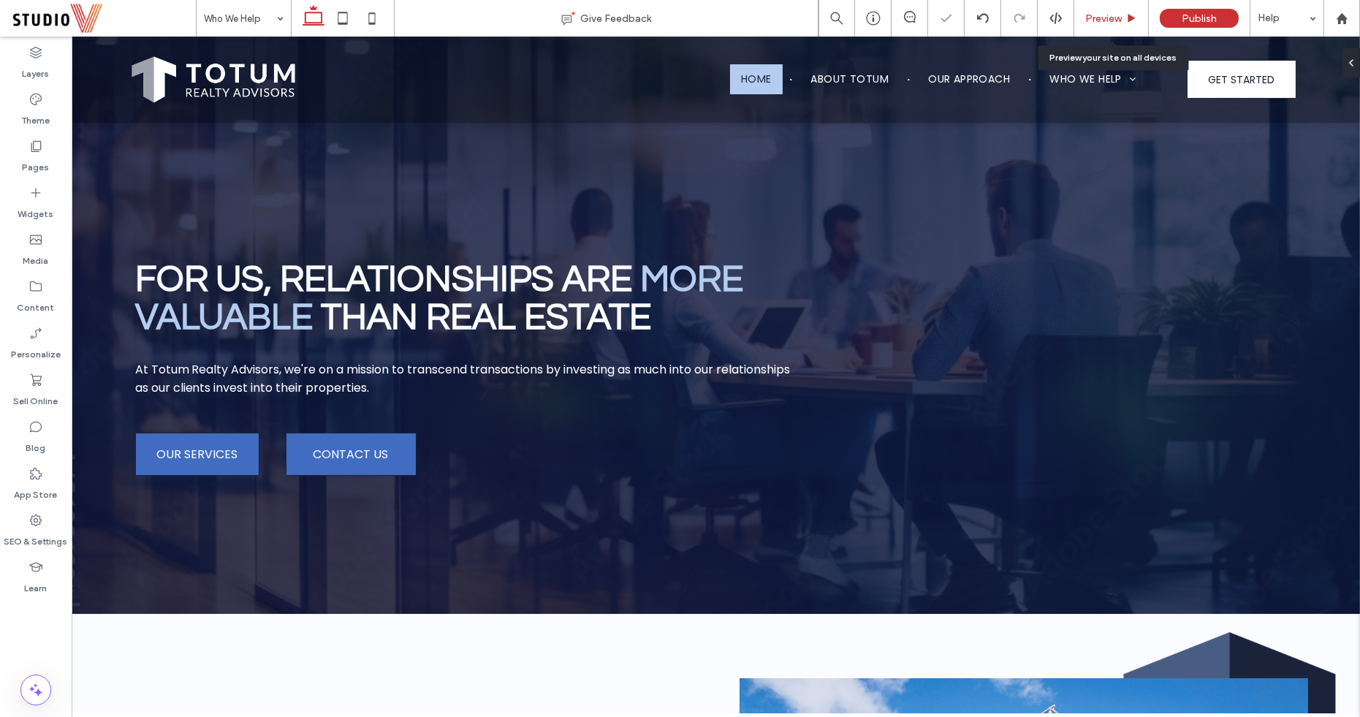
click at [1115, 11] on div "Preview" at bounding box center [1111, 18] width 75 height 37
click at [1109, 32] on div "Preview" at bounding box center [1111, 18] width 75 height 37
click at [1112, 16] on span "Preview" at bounding box center [1103, 18] width 37 height 12
